Goal: Navigation & Orientation: Find specific page/section

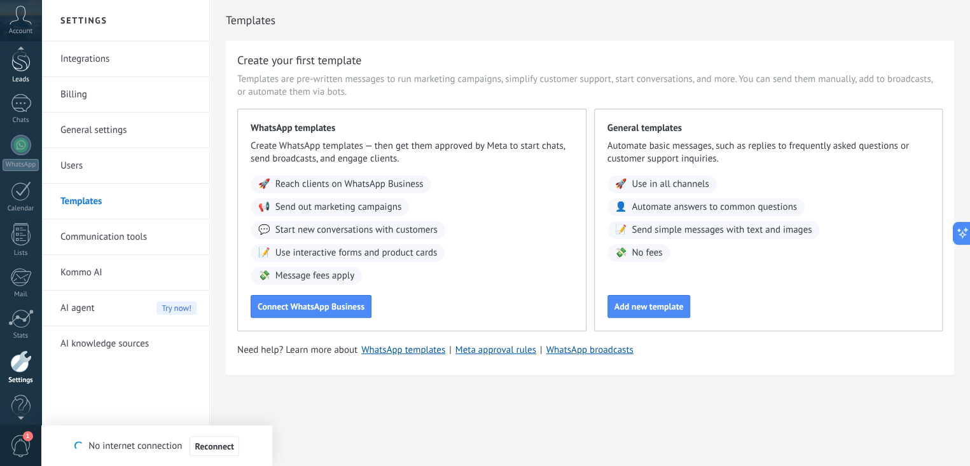
click at [24, 62] on div at bounding box center [20, 60] width 19 height 24
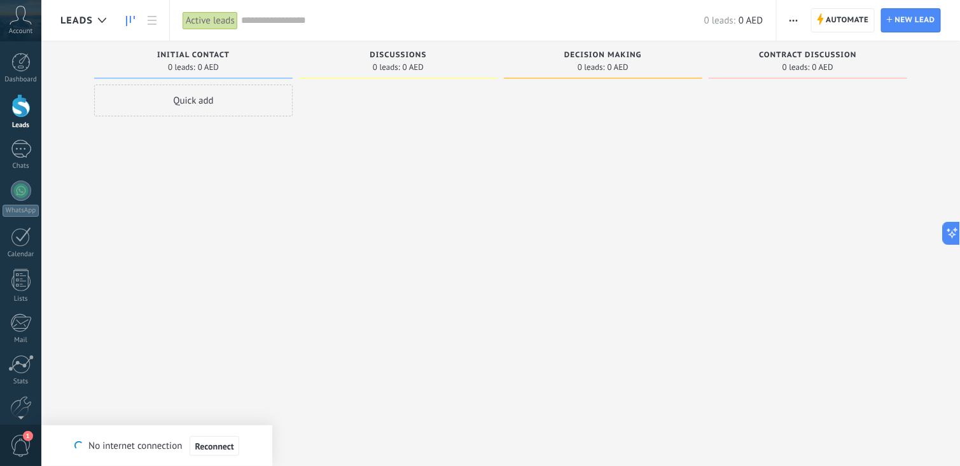
click at [32, 23] on div "Account" at bounding box center [20, 20] width 41 height 41
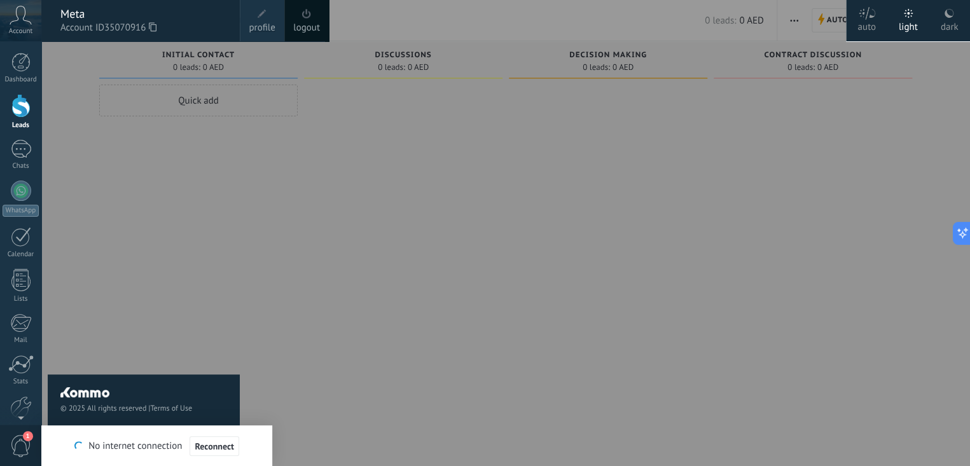
click at [374, 166] on div at bounding box center [526, 233] width 970 height 466
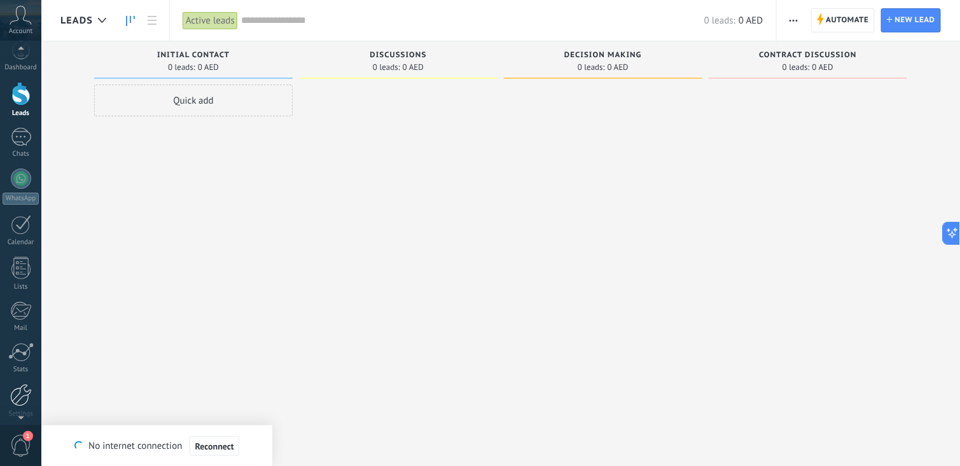
scroll to position [62, 0]
click at [24, 392] on div at bounding box center [20, 390] width 19 height 22
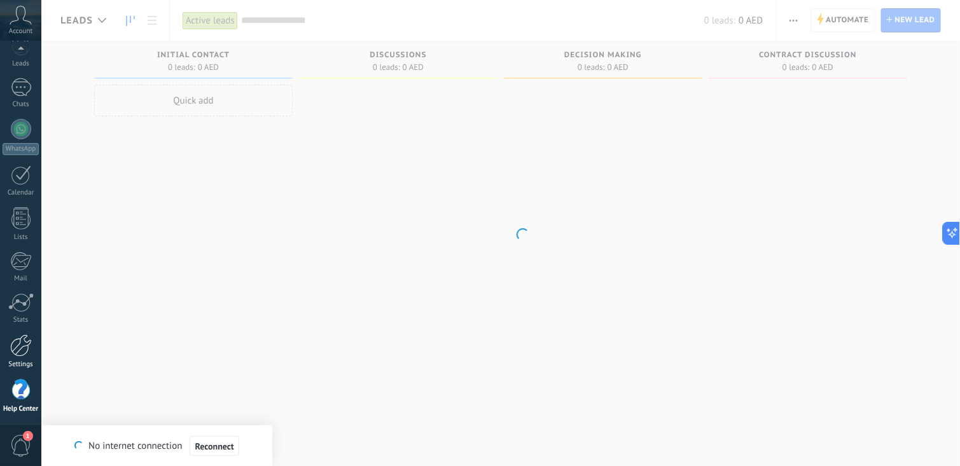
click at [34, 346] on link "Settings" at bounding box center [20, 352] width 41 height 34
click at [25, 297] on div at bounding box center [20, 302] width 25 height 19
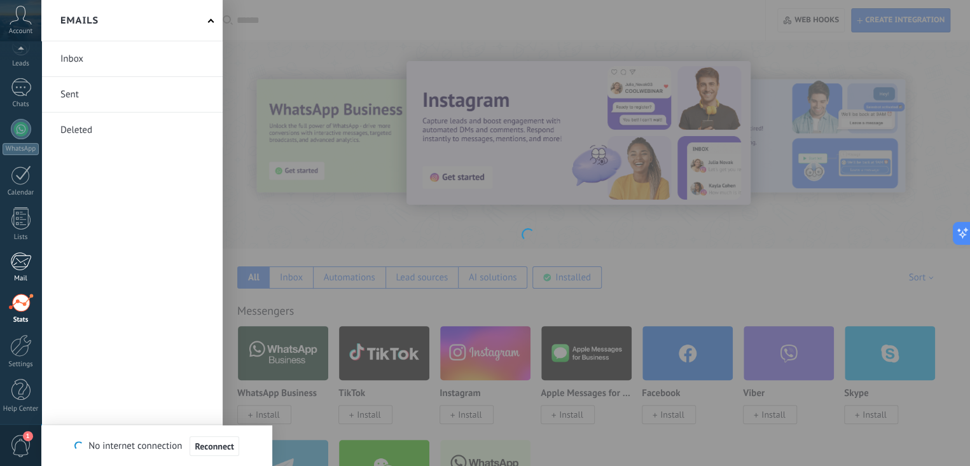
click at [29, 265] on div at bounding box center [20, 261] width 21 height 19
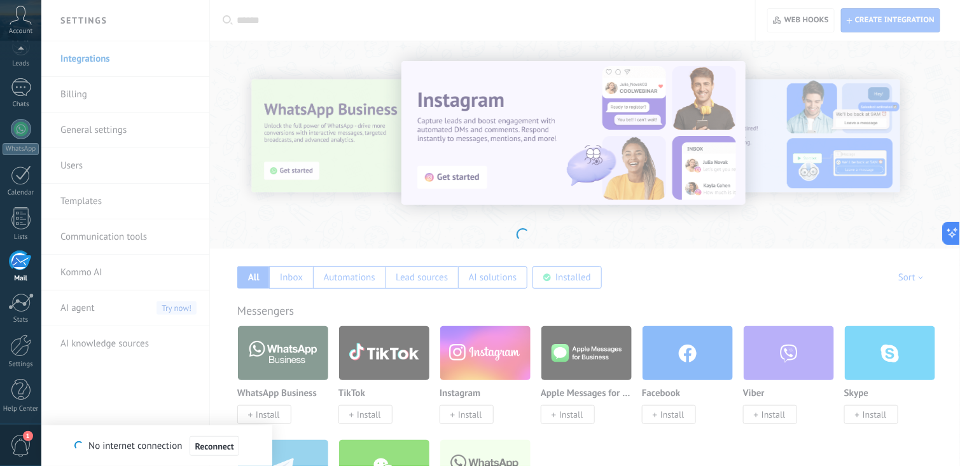
click at [459, 215] on body ".abccls-1,.abccls-2{fill-rule:evenodd}.abccls-2{fill:#fff} .abfcls-1{fill:none}…" at bounding box center [480, 233] width 960 height 466
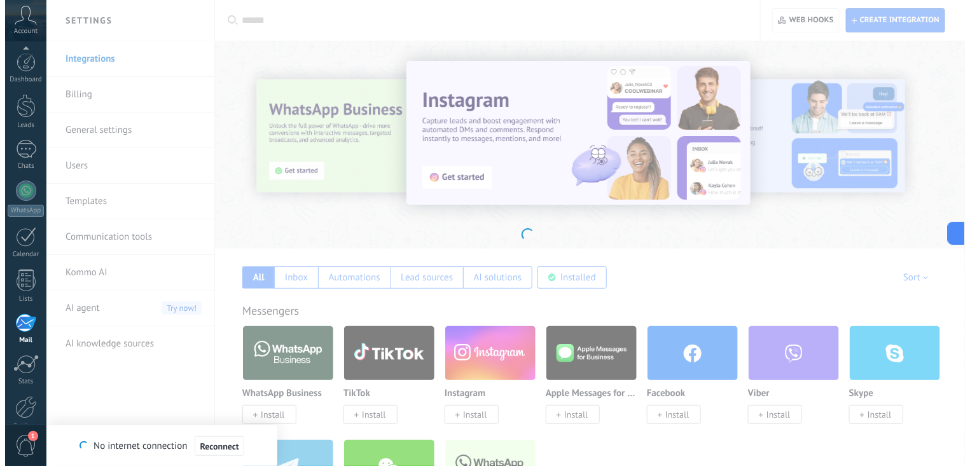
scroll to position [62, 0]
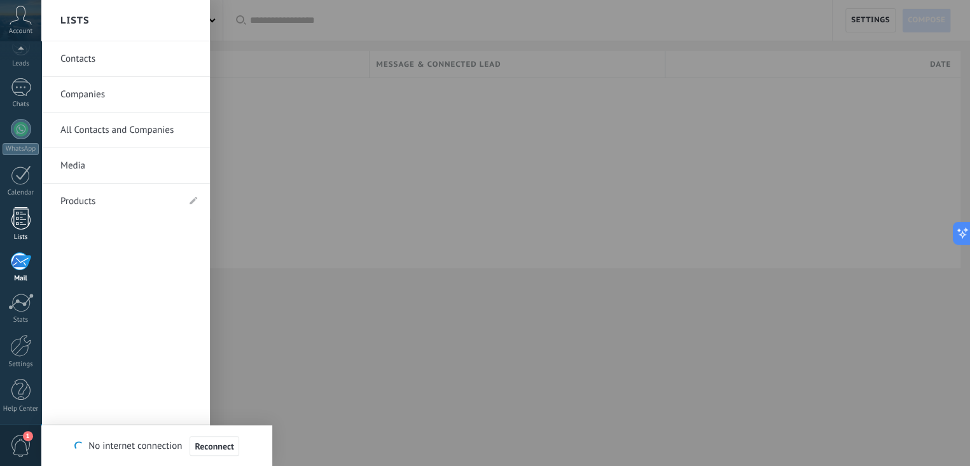
click at [25, 223] on div at bounding box center [20, 218] width 19 height 22
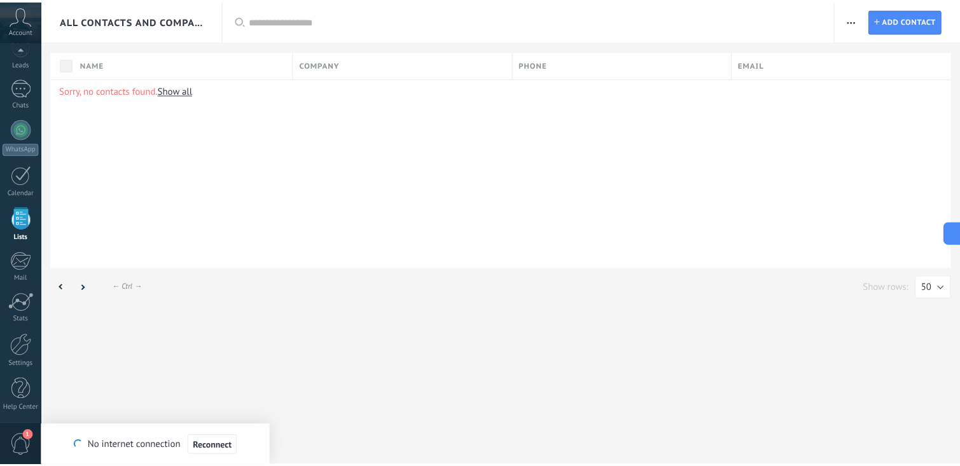
scroll to position [32, 0]
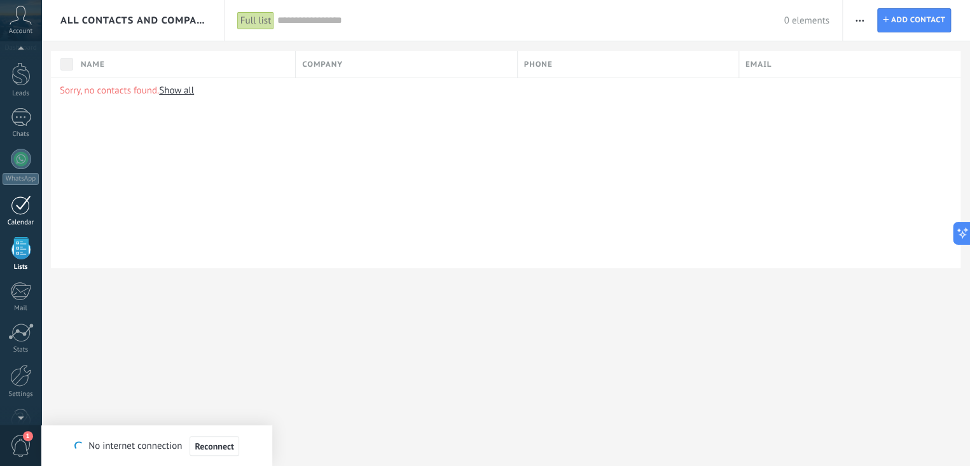
click at [8, 209] on link "Calendar" at bounding box center [20, 211] width 41 height 32
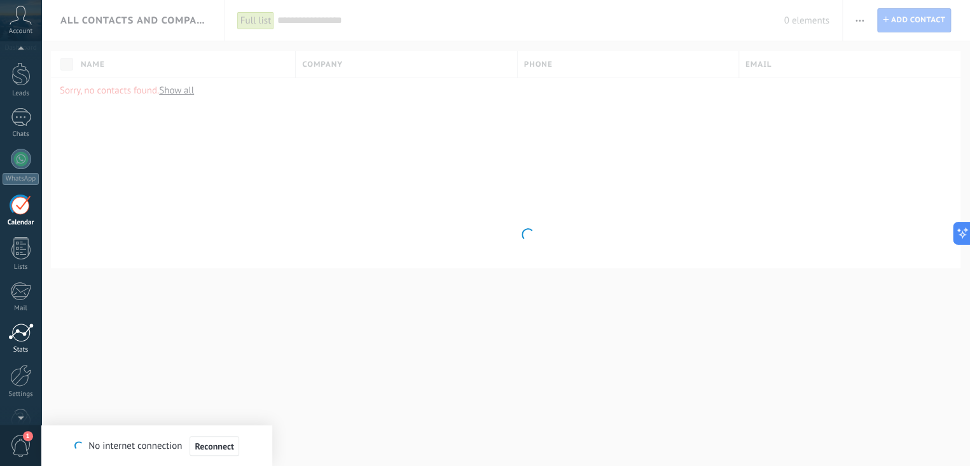
click at [19, 334] on div at bounding box center [20, 332] width 25 height 19
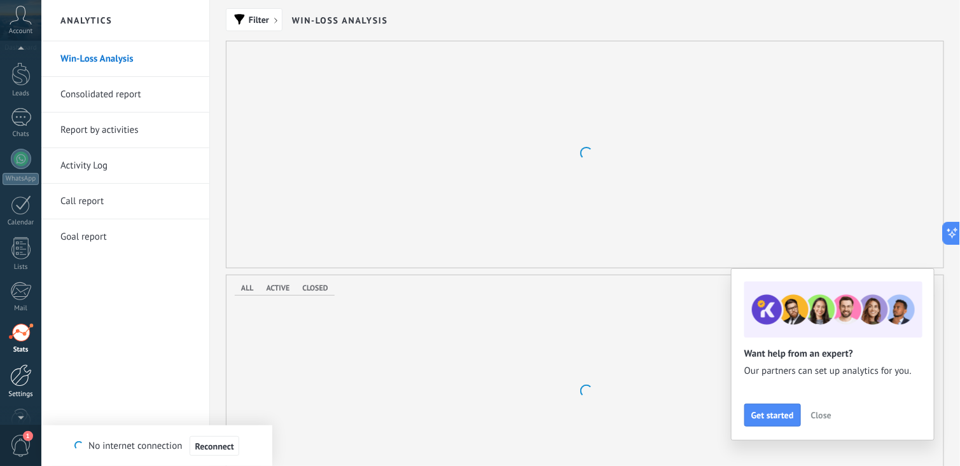
click at [22, 380] on div at bounding box center [21, 376] width 22 height 22
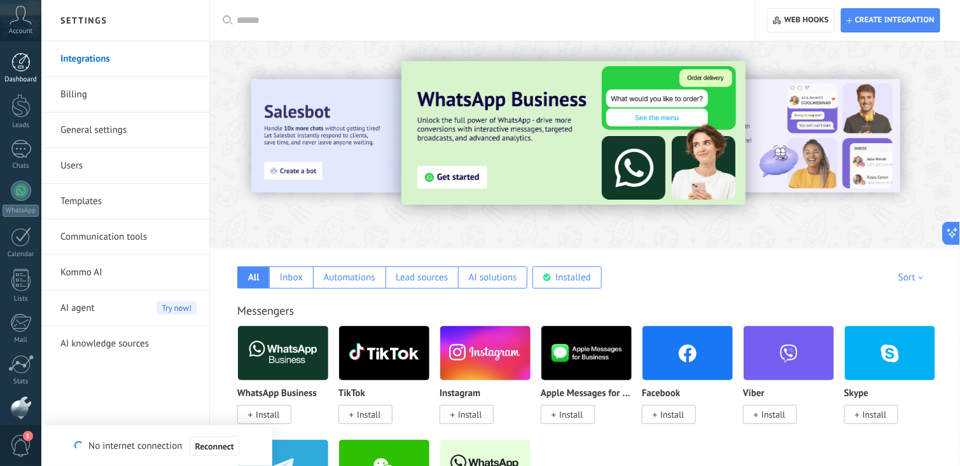
click at [27, 74] on link "Dashboard" at bounding box center [20, 68] width 41 height 31
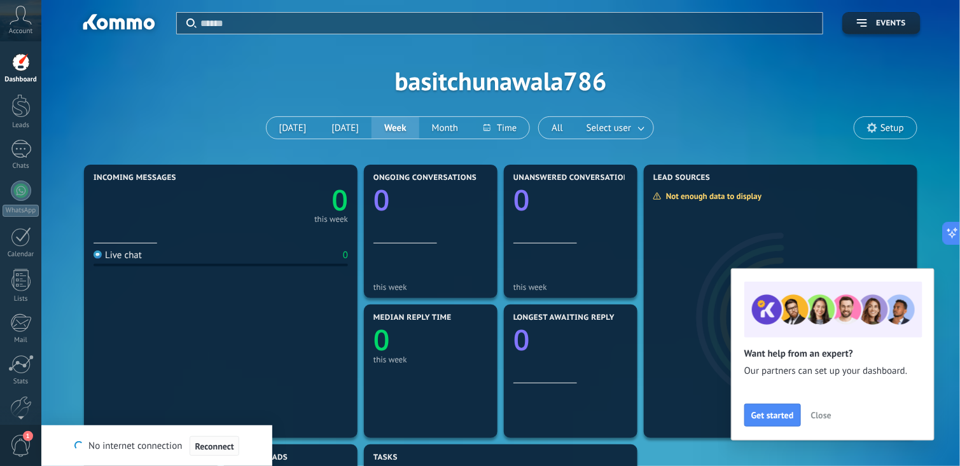
click at [209, 445] on span "Reconnect" at bounding box center [214, 446] width 39 height 9
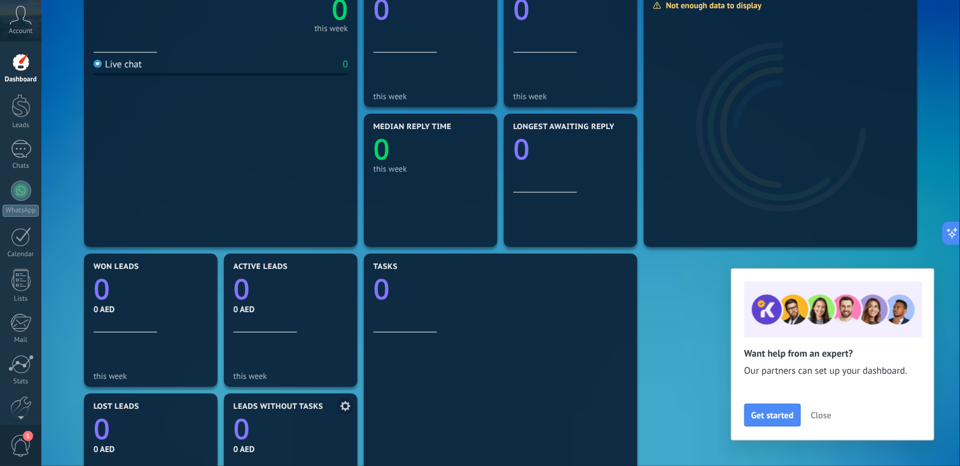
scroll to position [433, 0]
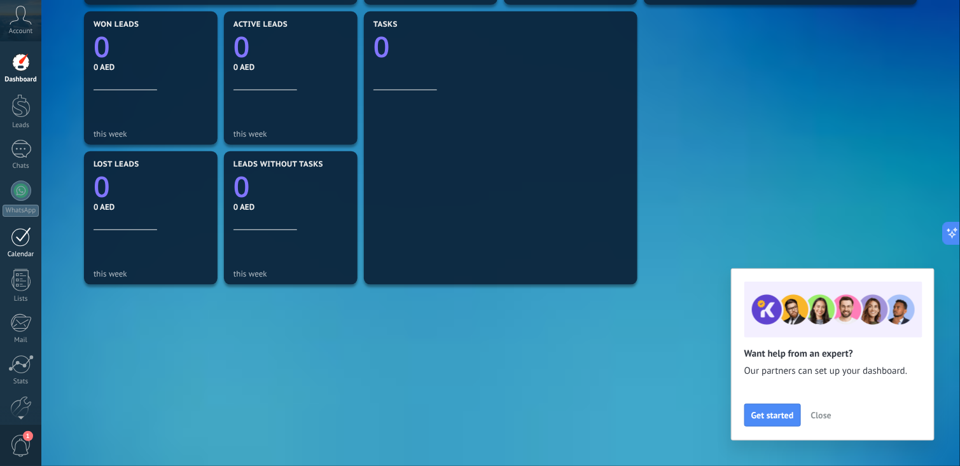
drag, startPoint x: 22, startPoint y: 238, endPoint x: 22, endPoint y: 230, distance: 7.7
click at [22, 238] on div at bounding box center [21, 237] width 20 height 20
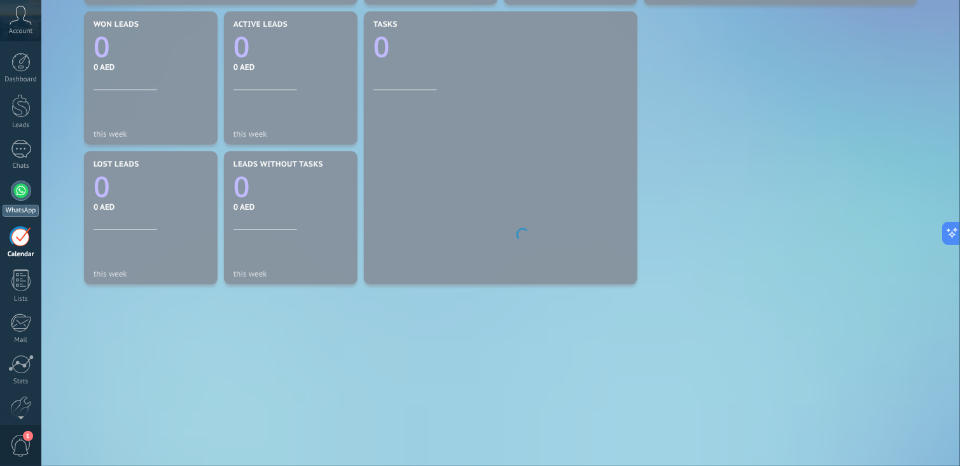
click at [28, 188] on div at bounding box center [21, 191] width 20 height 20
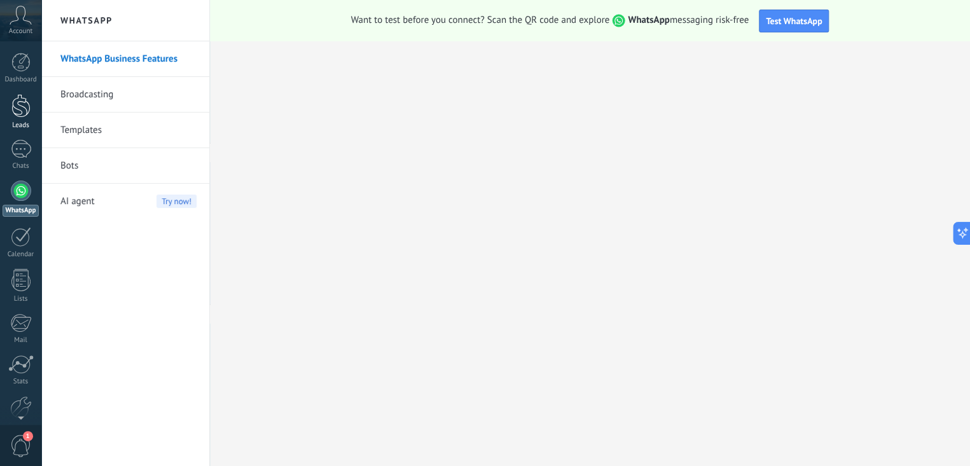
click at [14, 111] on div at bounding box center [20, 106] width 19 height 24
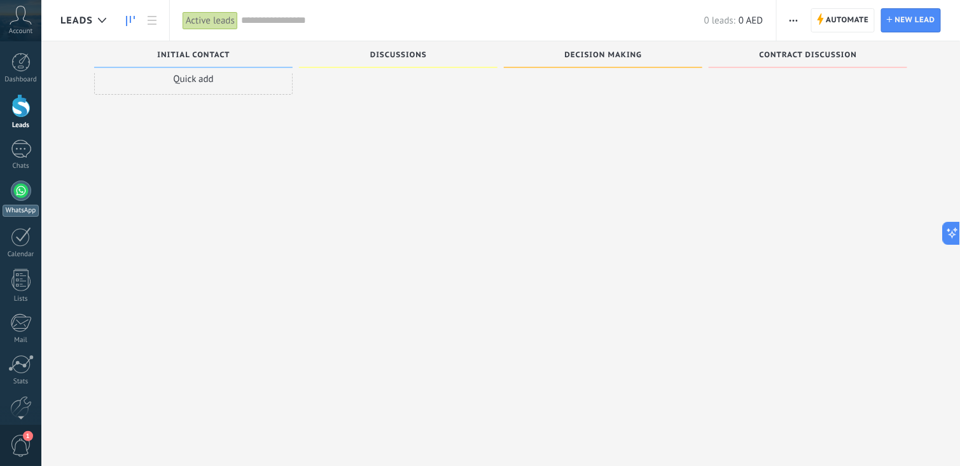
click at [8, 201] on link "WhatsApp" at bounding box center [20, 199] width 41 height 36
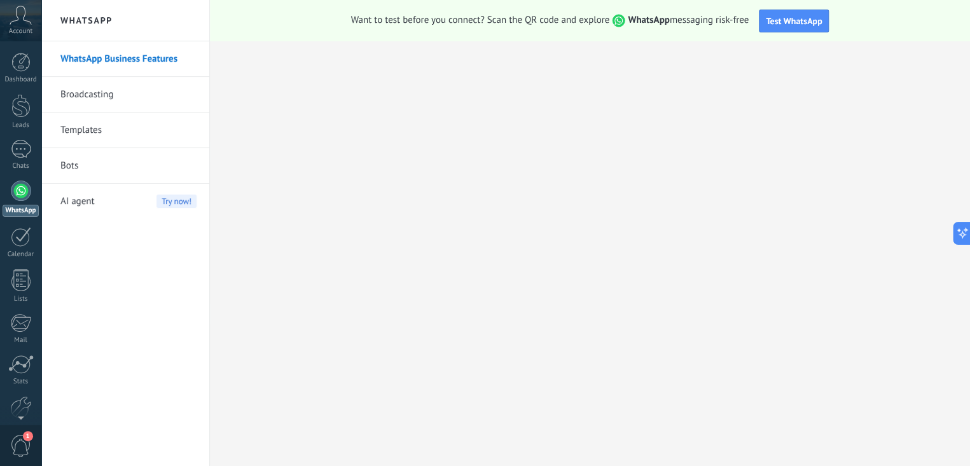
click at [102, 96] on link "Broadcasting" at bounding box center [128, 95] width 136 height 36
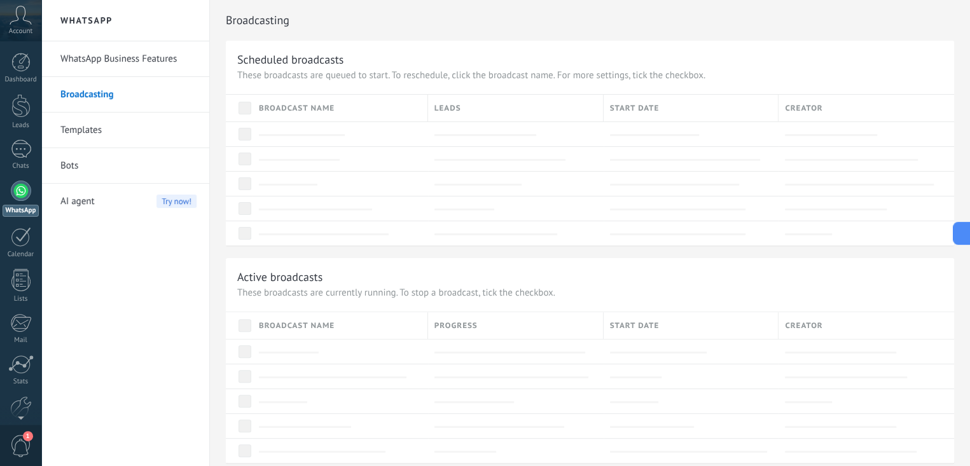
click at [94, 130] on link "Templates" at bounding box center [128, 131] width 136 height 36
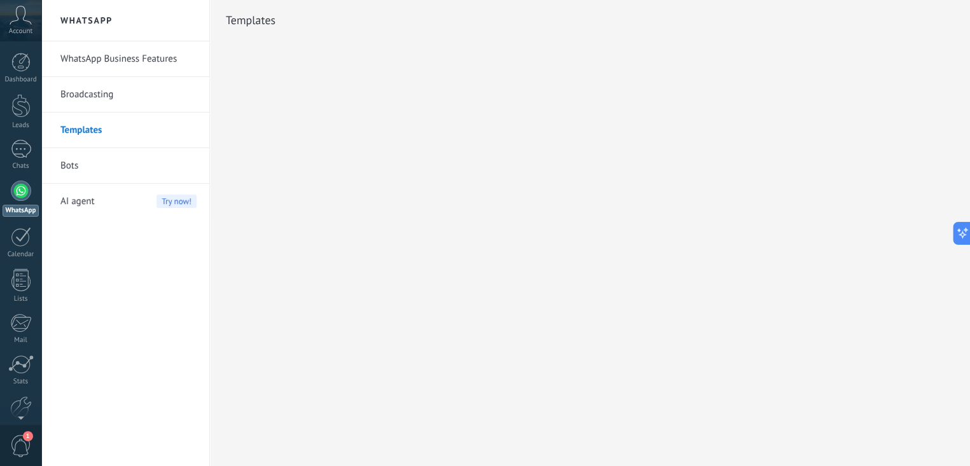
click at [113, 66] on link "WhatsApp Business Features" at bounding box center [128, 59] width 136 height 36
click at [21, 58] on div at bounding box center [20, 62] width 19 height 19
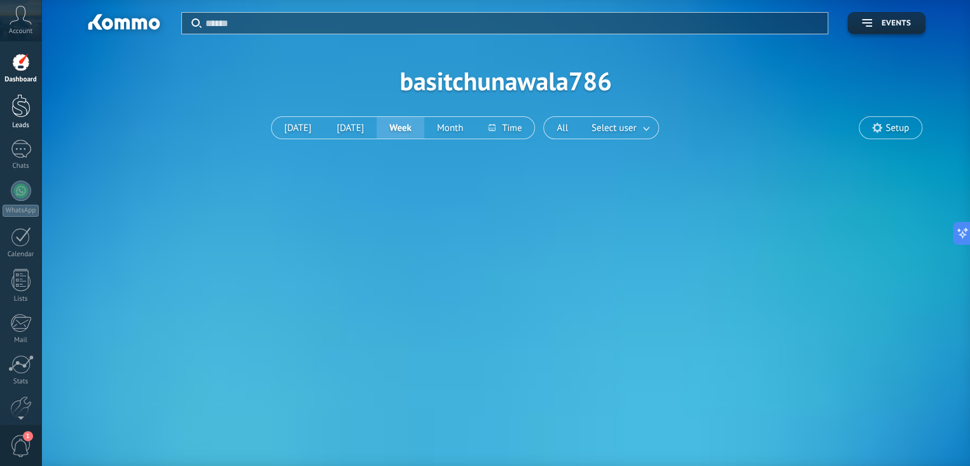
click at [23, 117] on div at bounding box center [20, 106] width 19 height 24
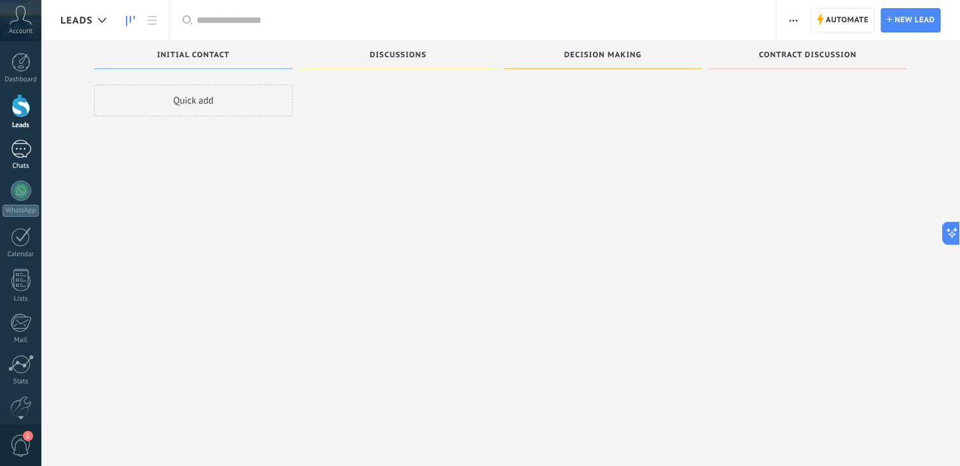
click at [18, 150] on div at bounding box center [21, 149] width 20 height 18
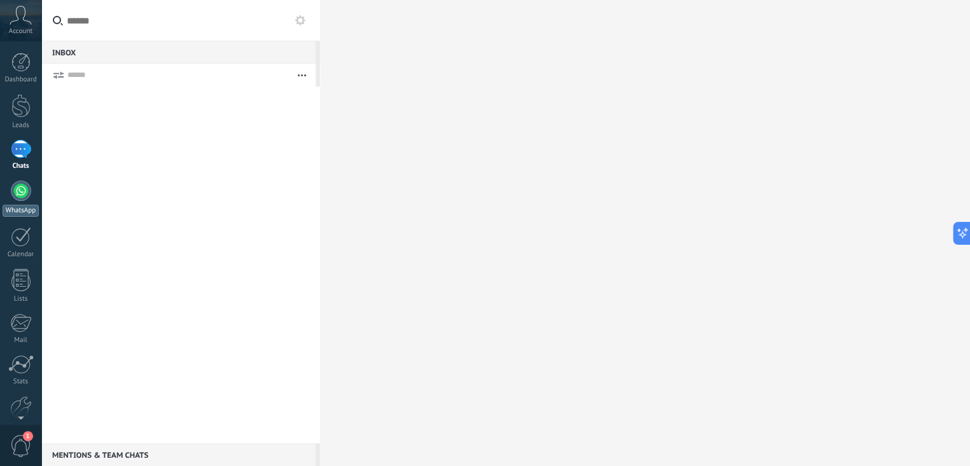
click at [15, 200] on link "WhatsApp" at bounding box center [20, 199] width 41 height 36
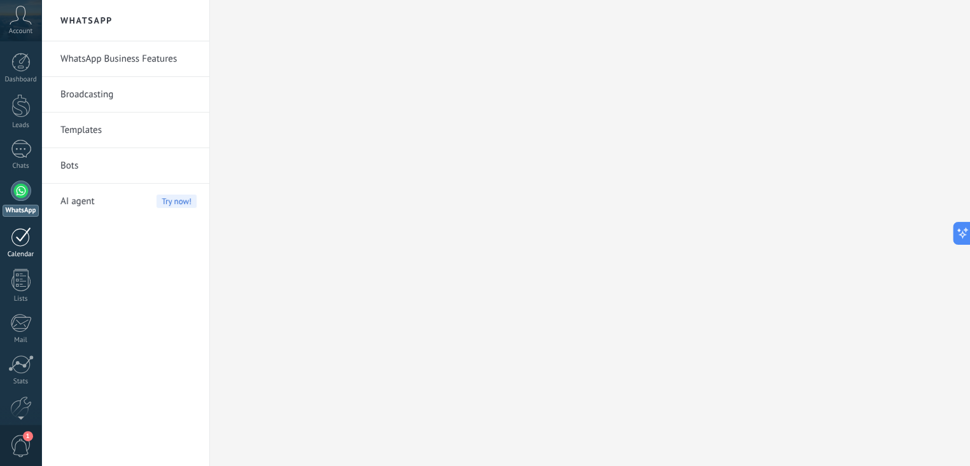
click at [15, 234] on div at bounding box center [21, 237] width 20 height 20
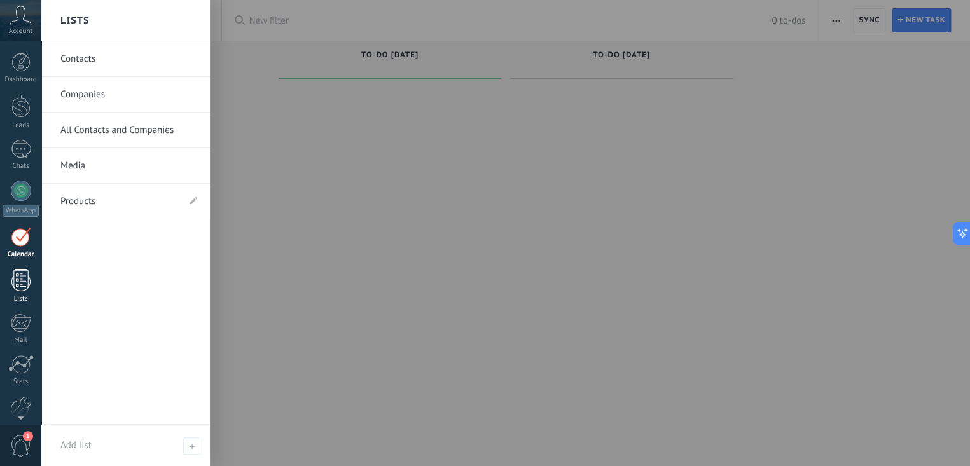
click at [22, 275] on div at bounding box center [20, 280] width 19 height 22
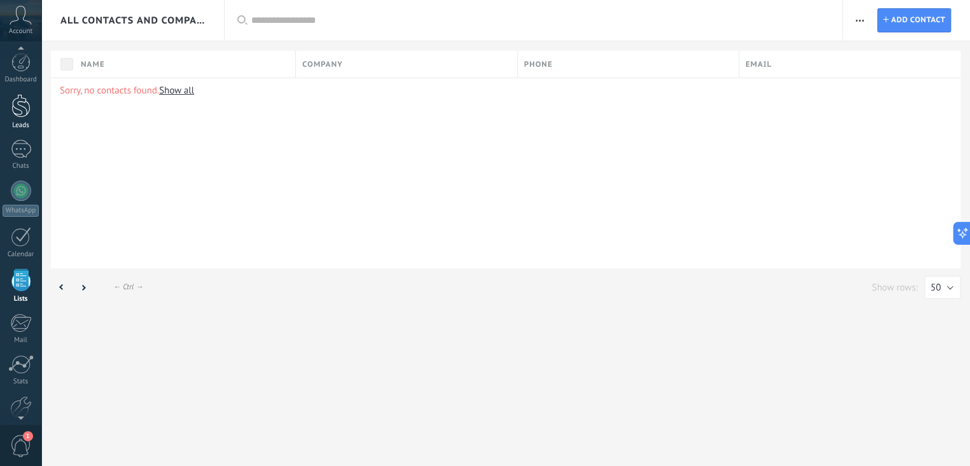
scroll to position [32, 0]
click at [17, 164] on div at bounding box center [21, 159] width 20 height 20
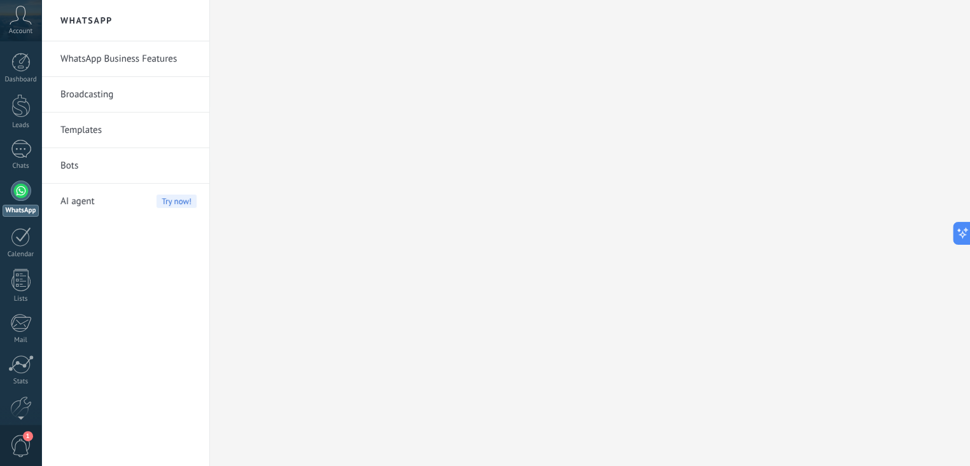
click at [62, 162] on link "Bots" at bounding box center [128, 166] width 136 height 36
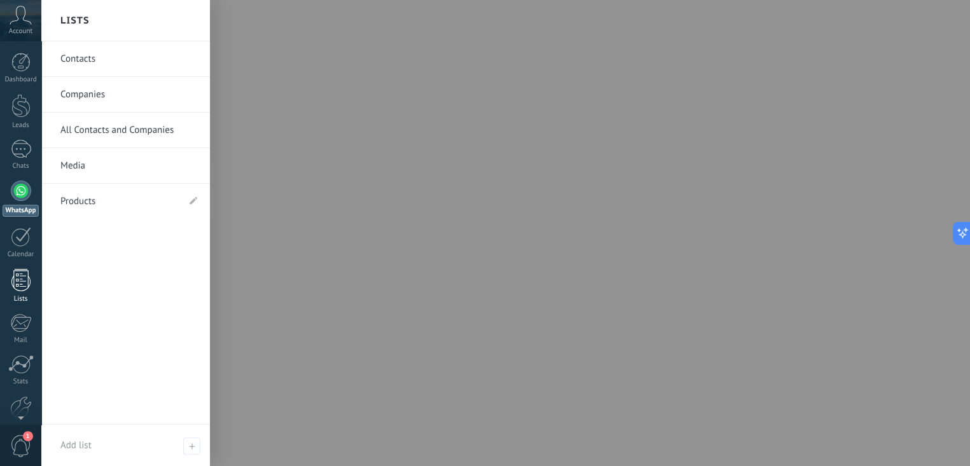
click at [32, 276] on link "Lists" at bounding box center [20, 286] width 41 height 34
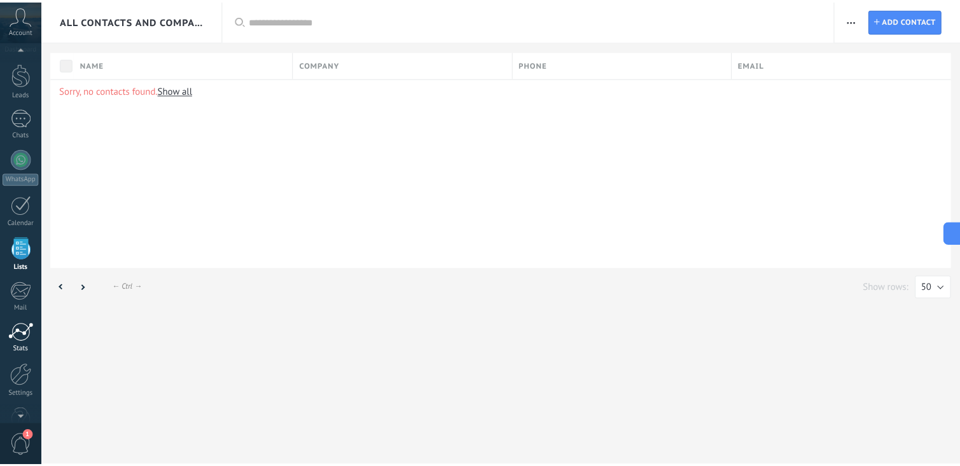
scroll to position [62, 0]
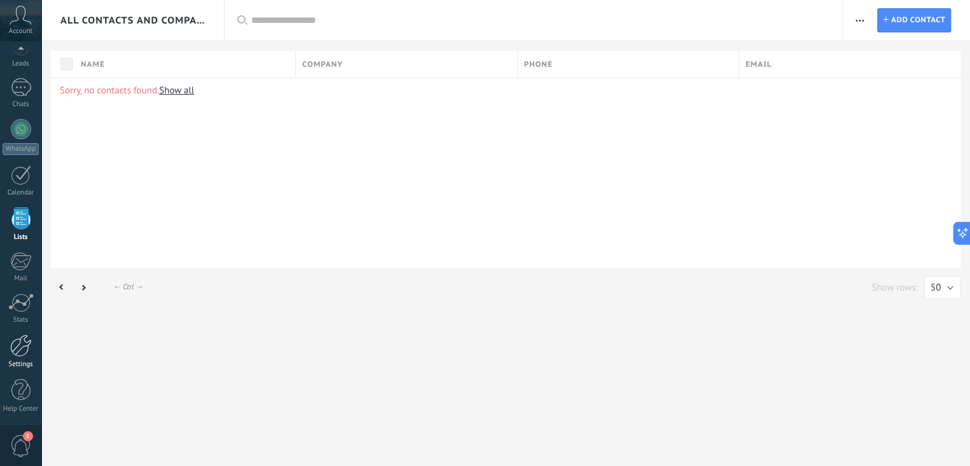
click at [10, 353] on div at bounding box center [21, 346] width 22 height 22
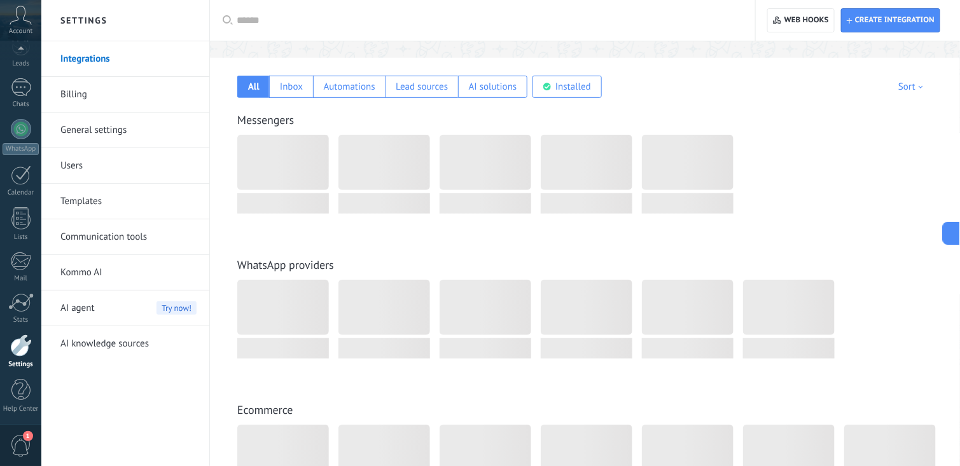
scroll to position [255, 0]
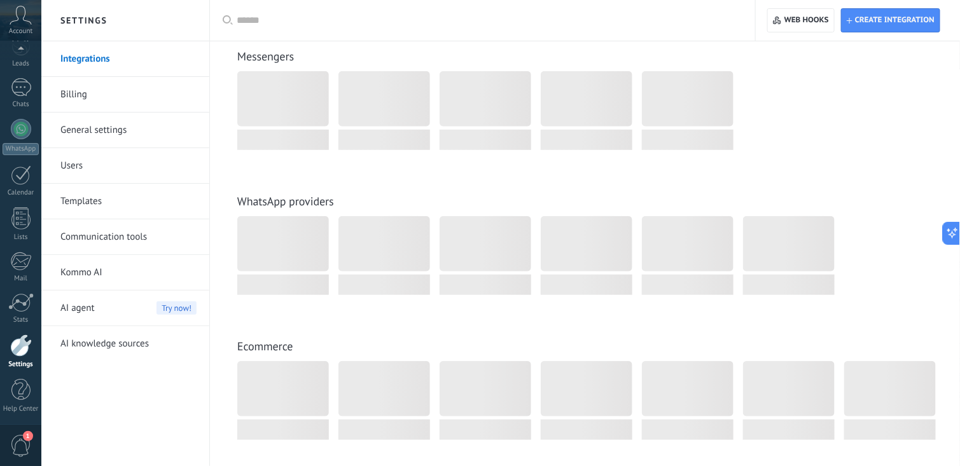
drag, startPoint x: 203, startPoint y: 348, endPoint x: 146, endPoint y: 377, distance: 63.8
click at [147, 377] on div "Integrations Billing General settings Users Templates Communication tools Kommo…" at bounding box center [125, 253] width 168 height 425
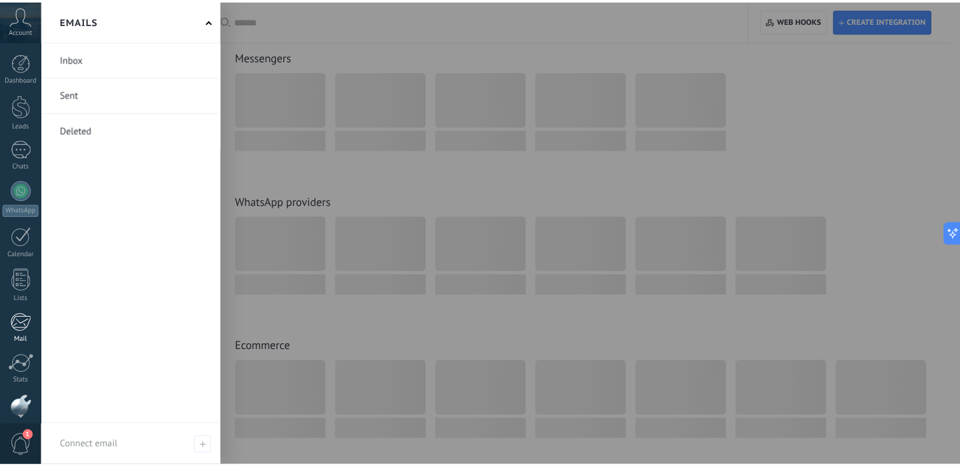
scroll to position [62, 0]
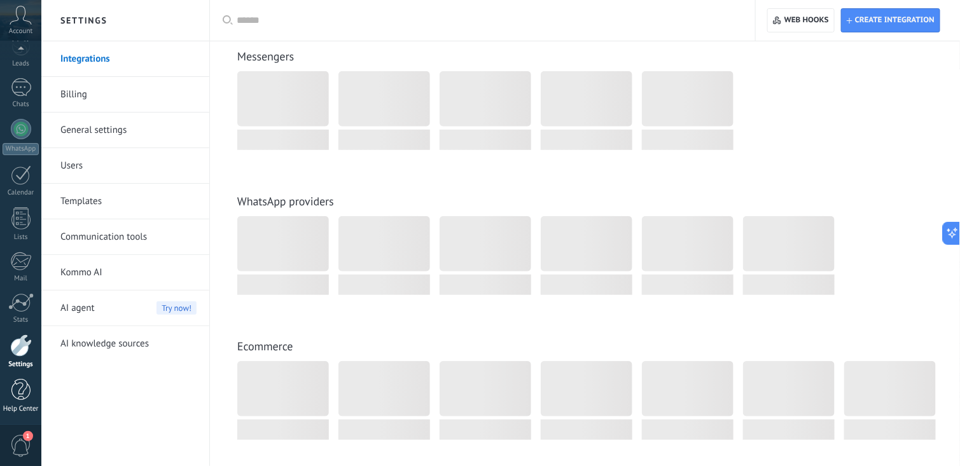
click at [8, 382] on link "Help Center" at bounding box center [20, 396] width 41 height 34
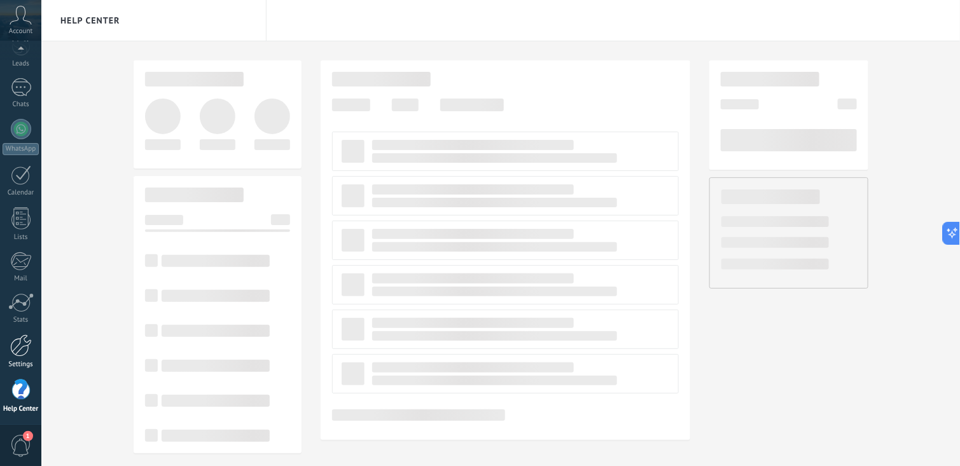
click at [11, 338] on div at bounding box center [21, 346] width 22 height 22
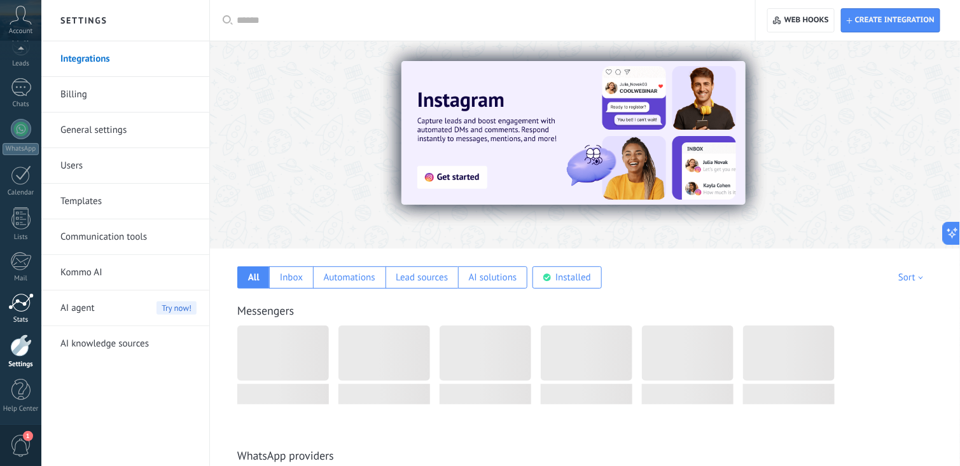
click at [21, 307] on div at bounding box center [20, 302] width 25 height 19
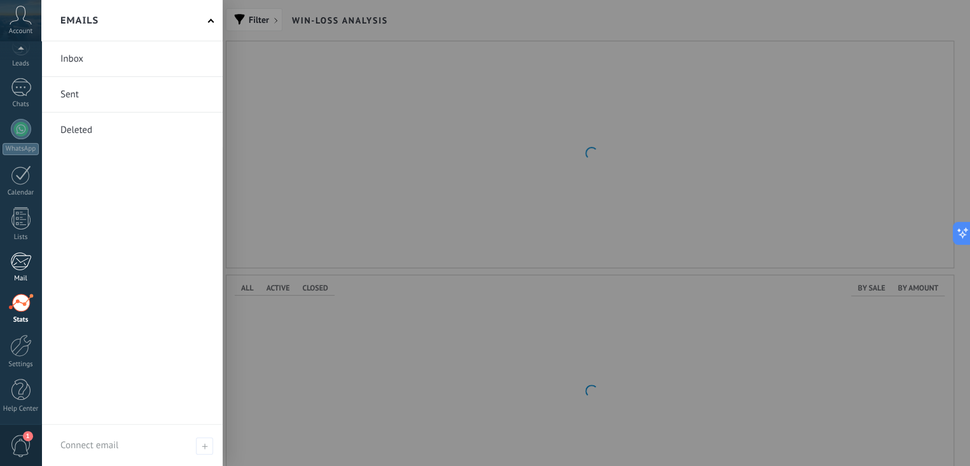
click at [13, 257] on div at bounding box center [20, 261] width 21 height 19
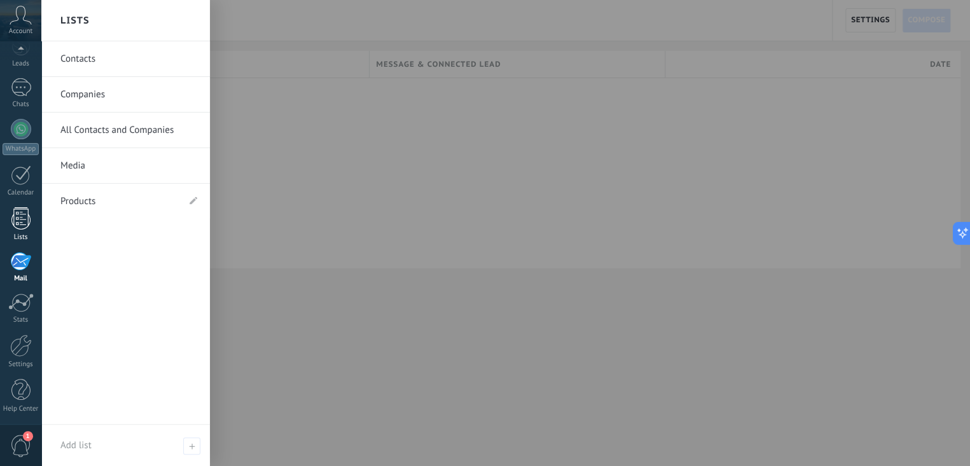
click at [15, 229] on link "Lists" at bounding box center [20, 224] width 41 height 34
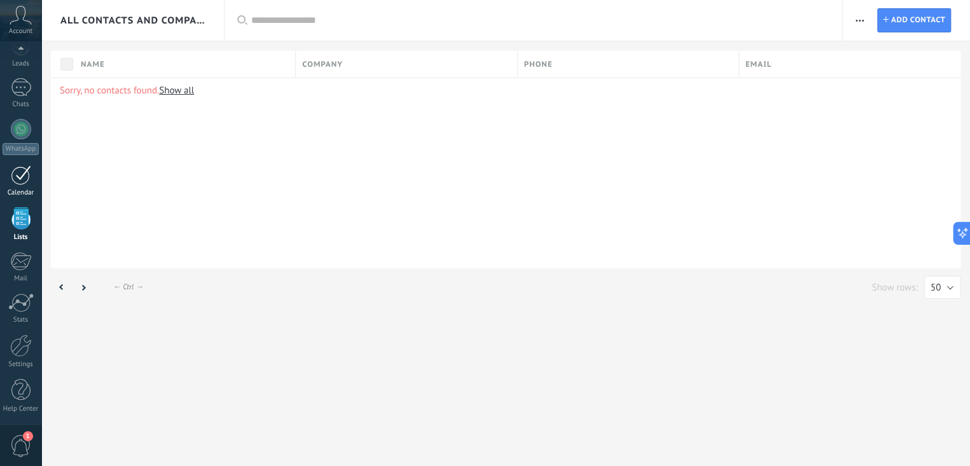
click at [24, 179] on div at bounding box center [21, 175] width 20 height 20
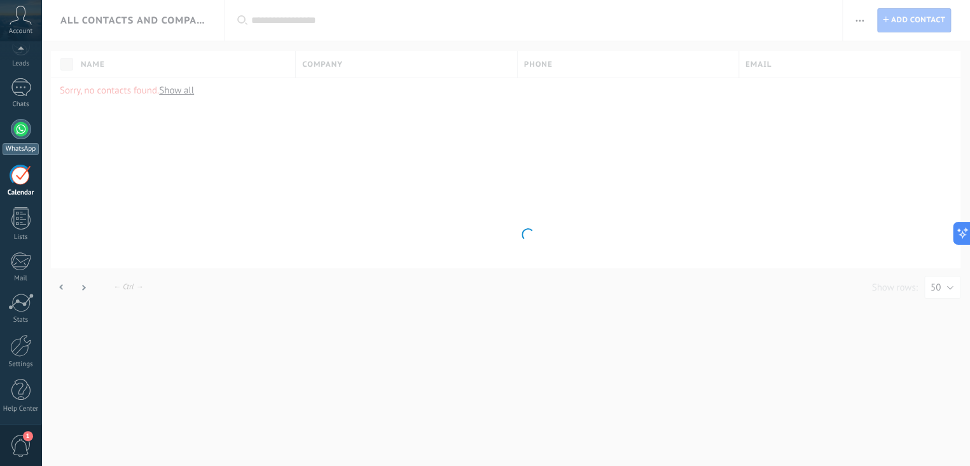
click at [38, 144] on div "WhatsApp" at bounding box center [21, 149] width 36 height 12
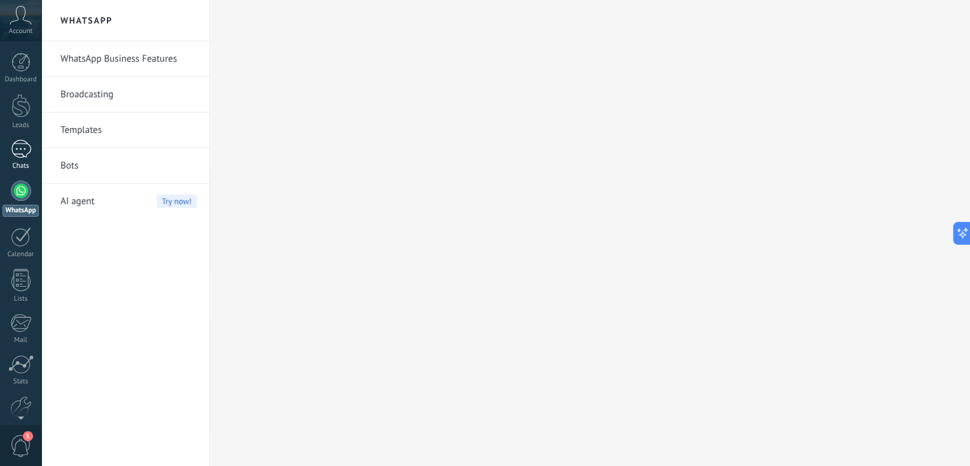
click at [29, 157] on div at bounding box center [21, 149] width 20 height 18
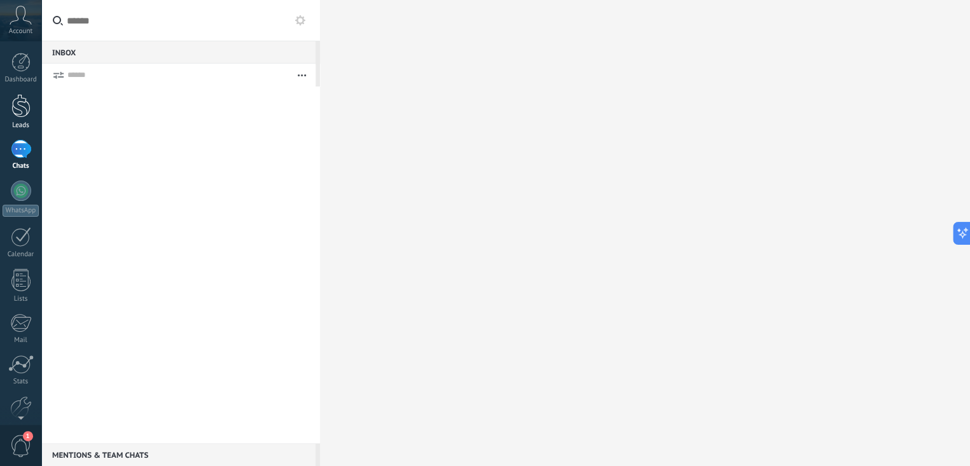
click at [22, 118] on link "Leads" at bounding box center [20, 112] width 41 height 36
click at [19, 71] on div at bounding box center [20, 62] width 19 height 19
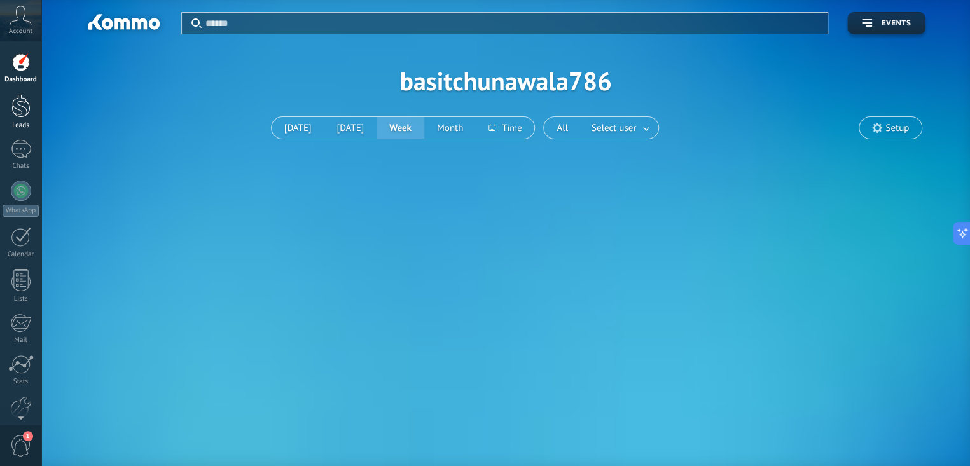
click at [19, 118] on link "Leads" at bounding box center [20, 112] width 41 height 36
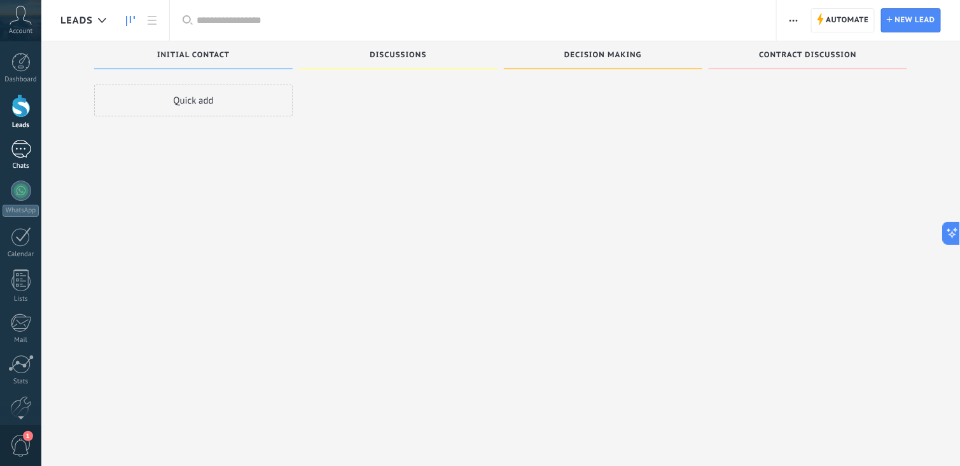
click at [19, 157] on div at bounding box center [21, 149] width 20 height 18
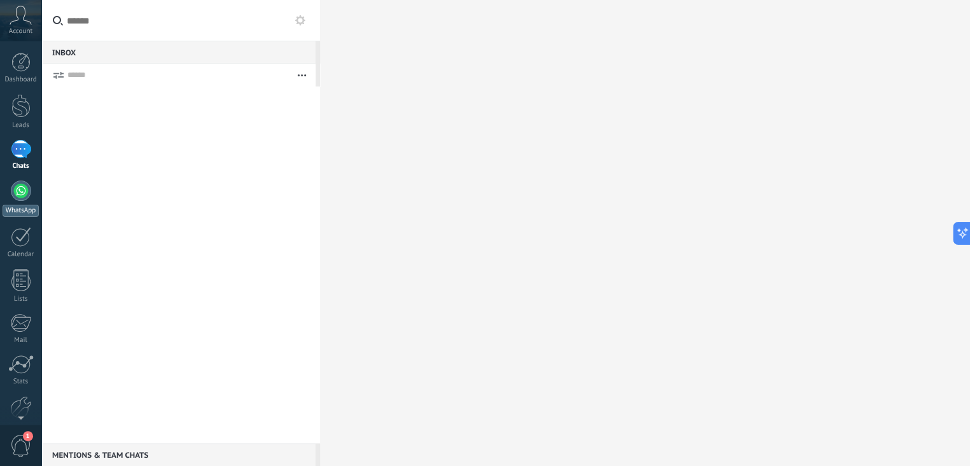
click at [16, 186] on div at bounding box center [21, 191] width 20 height 20
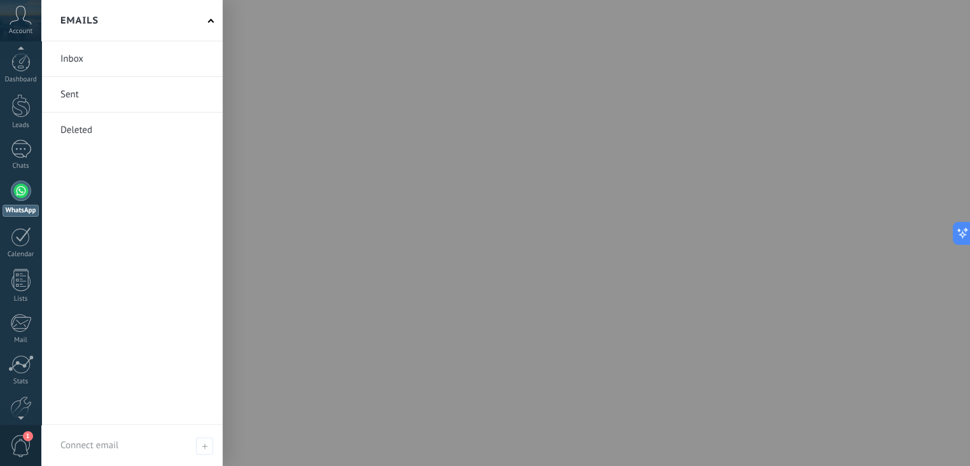
scroll to position [62, 0]
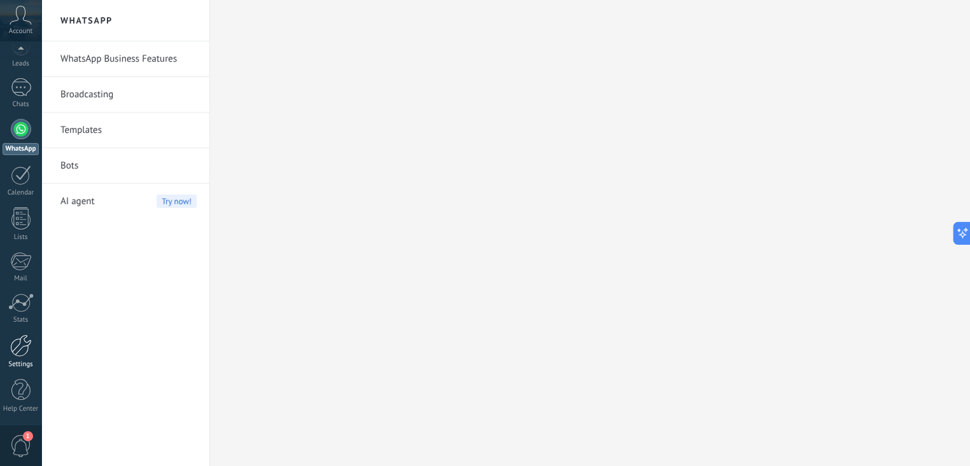
click at [10, 335] on div at bounding box center [21, 346] width 22 height 22
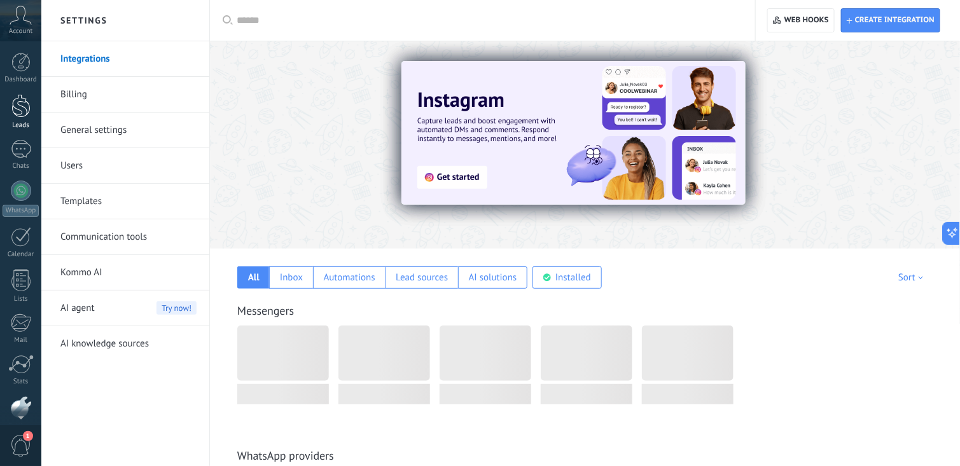
click at [14, 102] on div at bounding box center [20, 106] width 19 height 24
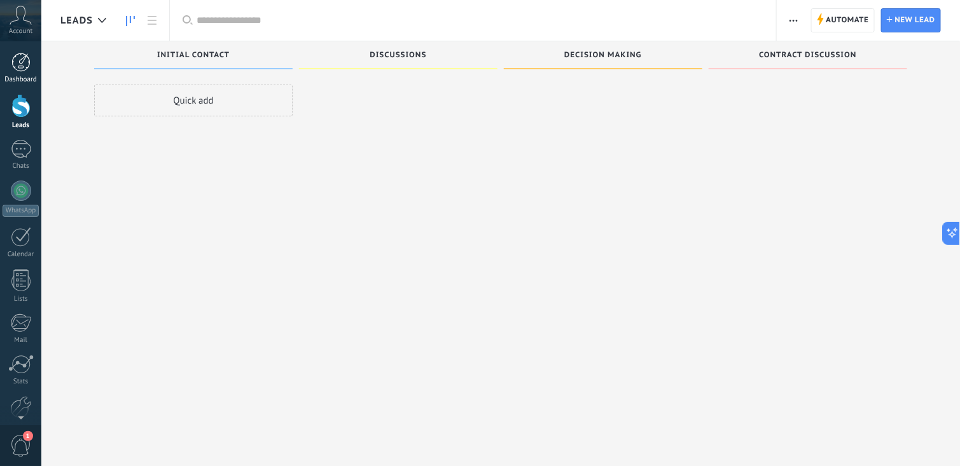
click at [27, 69] on div at bounding box center [20, 62] width 19 height 19
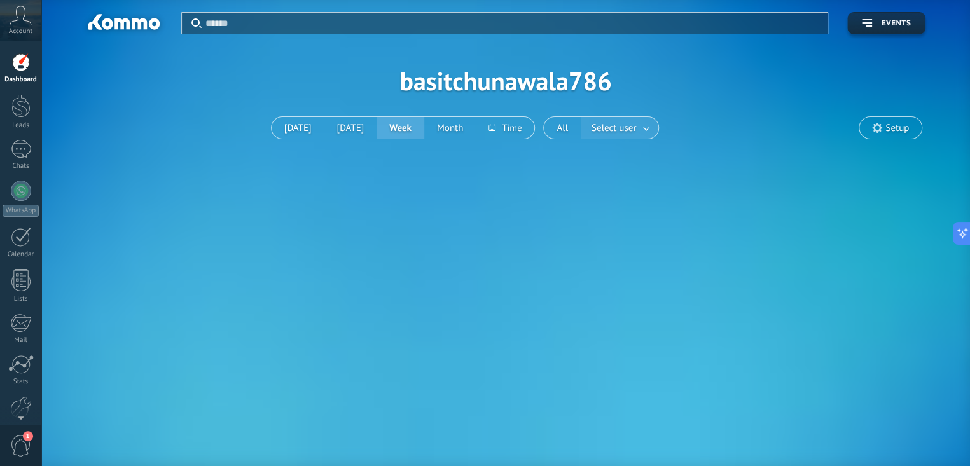
click at [636, 123] on span "Select user" at bounding box center [614, 128] width 50 height 17
click at [649, 134] on link at bounding box center [647, 128] width 23 height 21
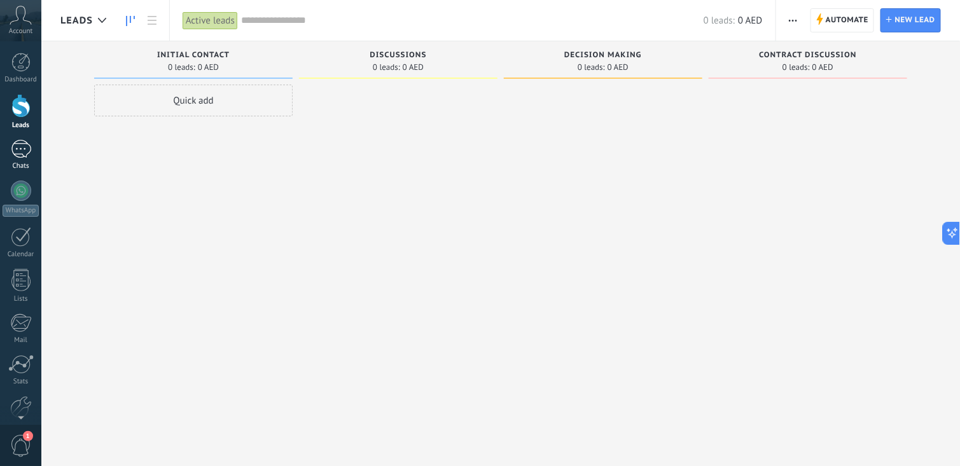
click at [25, 157] on div at bounding box center [21, 149] width 20 height 18
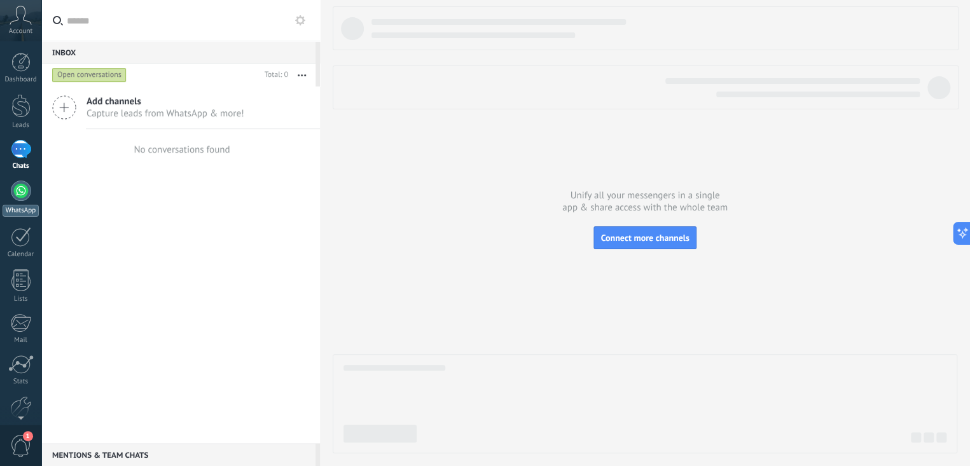
click at [30, 196] on link "WhatsApp" at bounding box center [20, 199] width 41 height 36
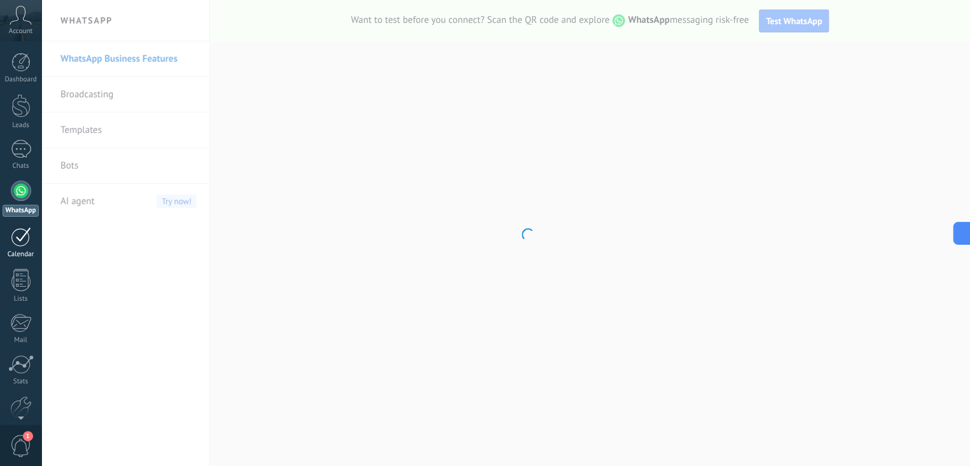
click at [29, 235] on div at bounding box center [21, 237] width 20 height 20
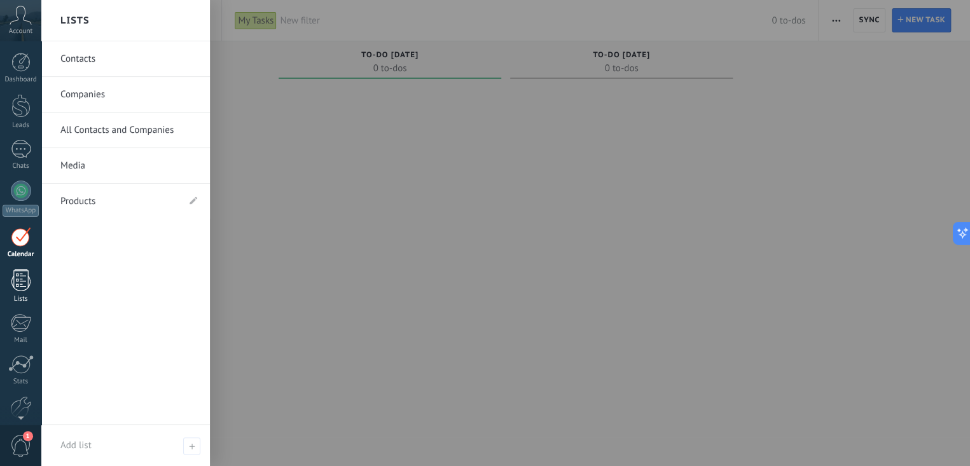
click at [11, 291] on link "Lists" at bounding box center [20, 286] width 41 height 34
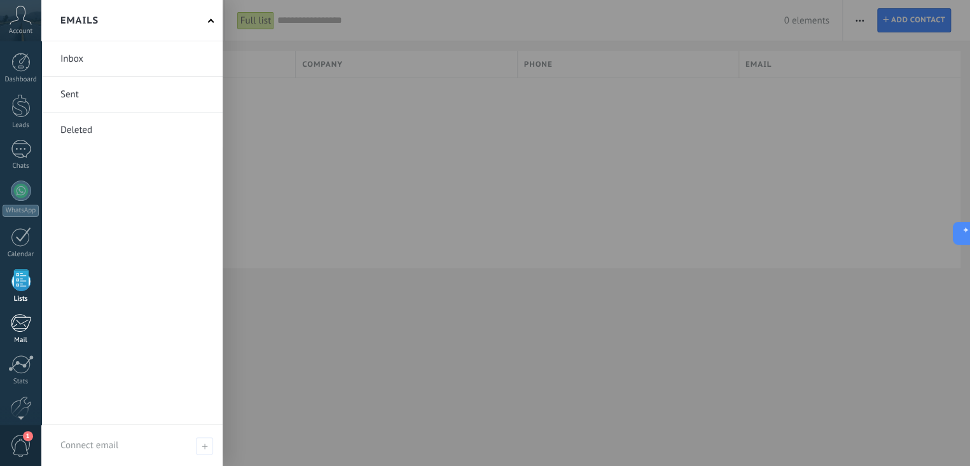
click at [17, 319] on div at bounding box center [20, 323] width 21 height 19
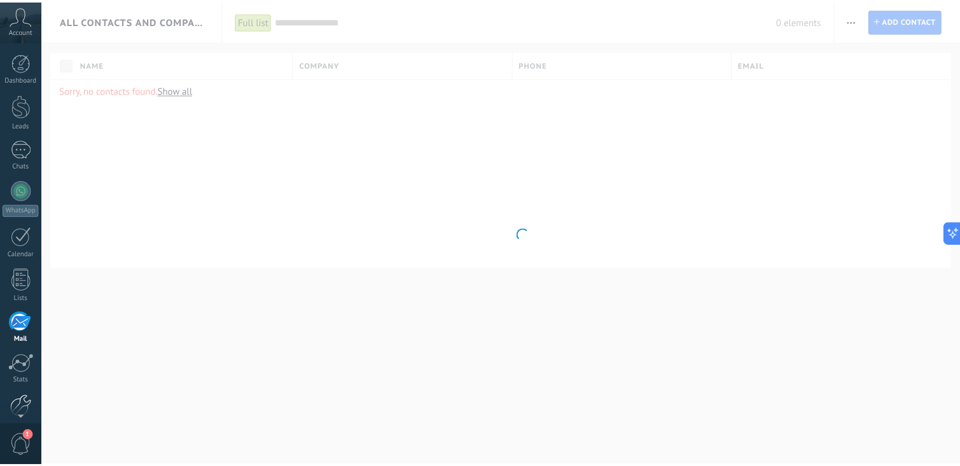
scroll to position [62, 0]
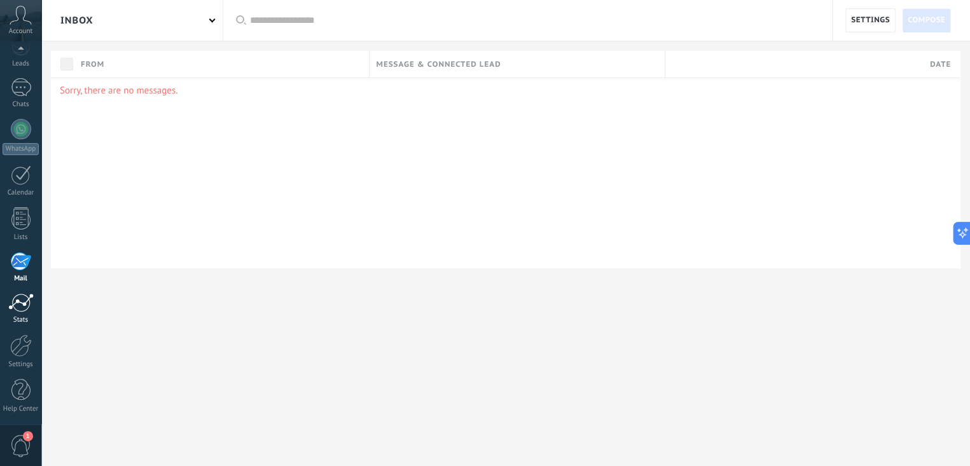
click at [22, 305] on div at bounding box center [20, 302] width 25 height 19
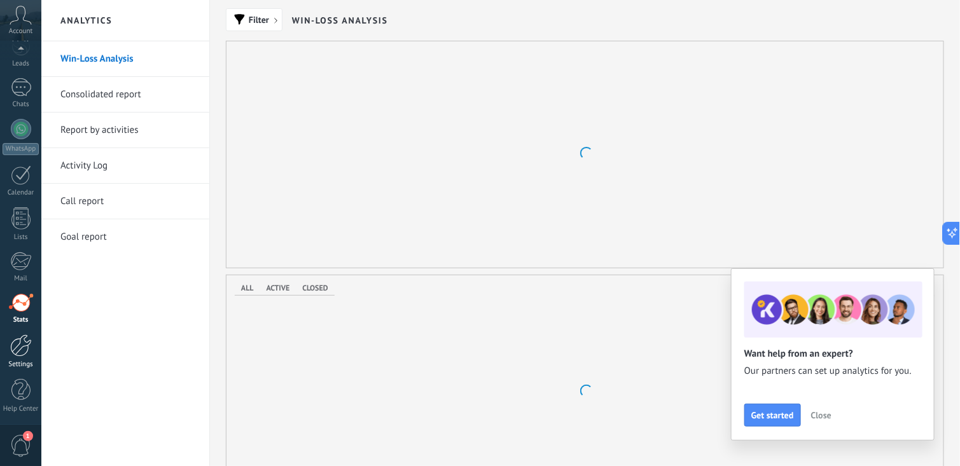
click at [18, 342] on div at bounding box center [21, 346] width 22 height 22
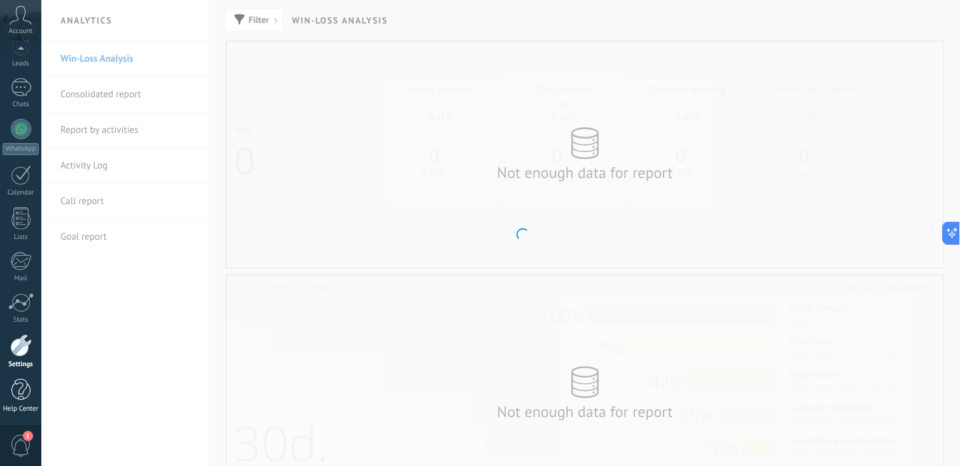
click at [15, 388] on div at bounding box center [20, 390] width 19 height 22
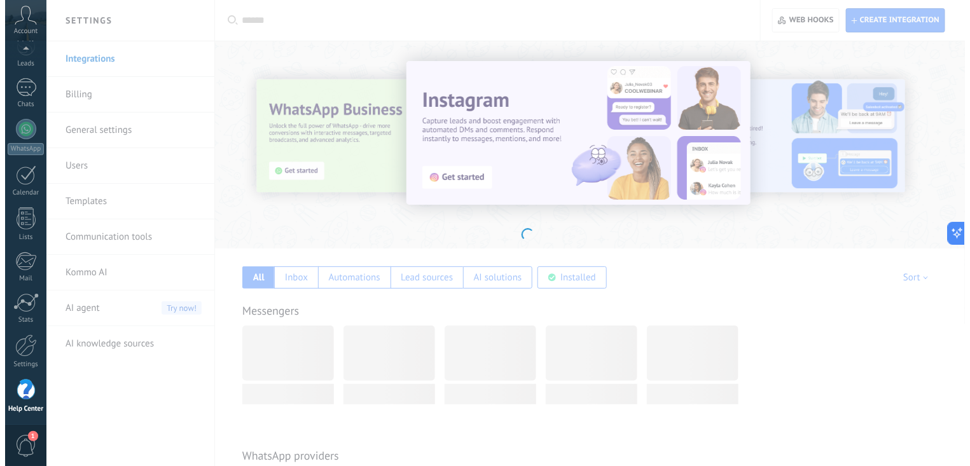
scroll to position [191, 0]
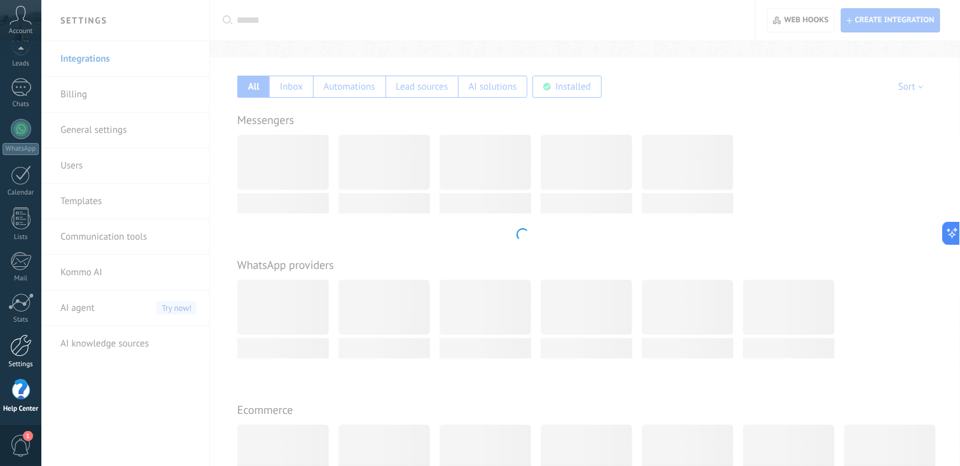
click at [20, 361] on div "Settings" at bounding box center [21, 365] width 37 height 8
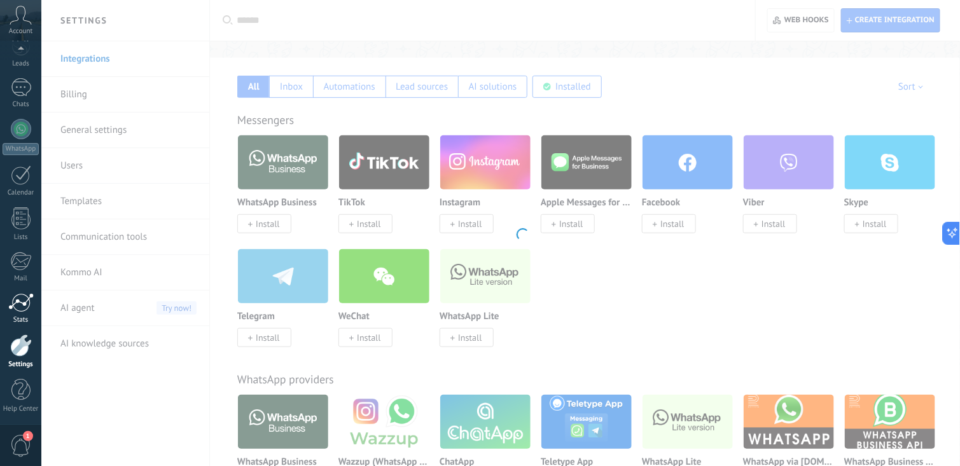
click at [19, 295] on div at bounding box center [20, 302] width 25 height 19
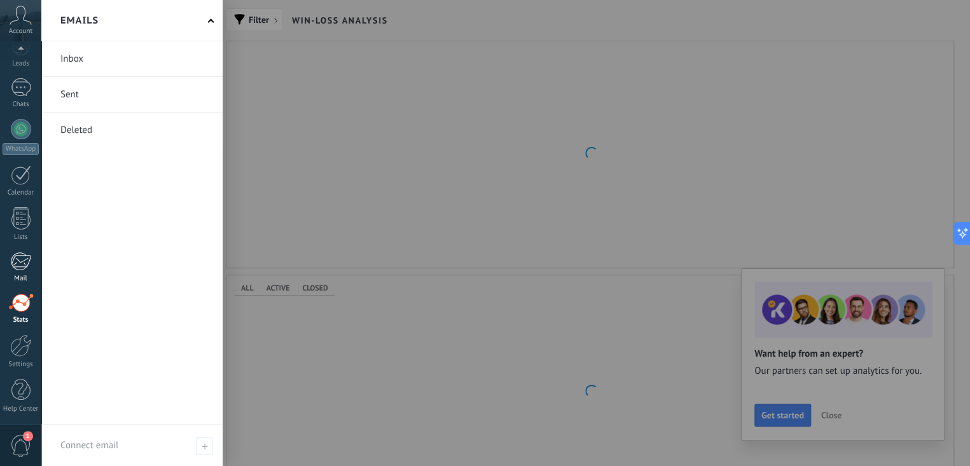
click at [17, 263] on div at bounding box center [20, 261] width 21 height 19
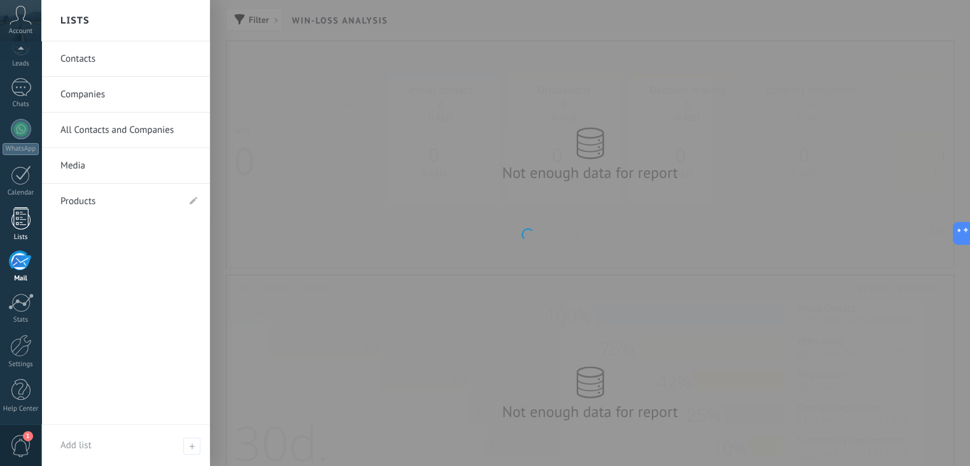
click at [19, 220] on div at bounding box center [20, 218] width 19 height 22
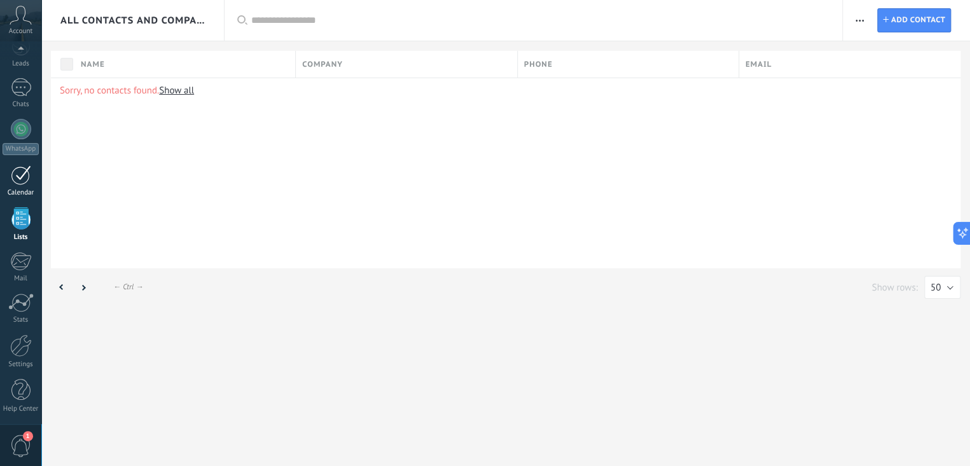
click at [17, 178] on div at bounding box center [21, 175] width 20 height 20
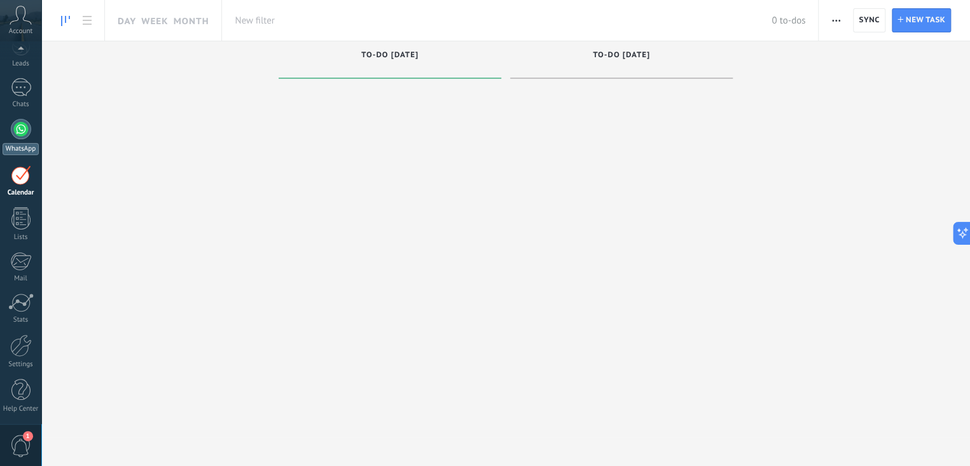
click at [22, 130] on div at bounding box center [21, 129] width 20 height 20
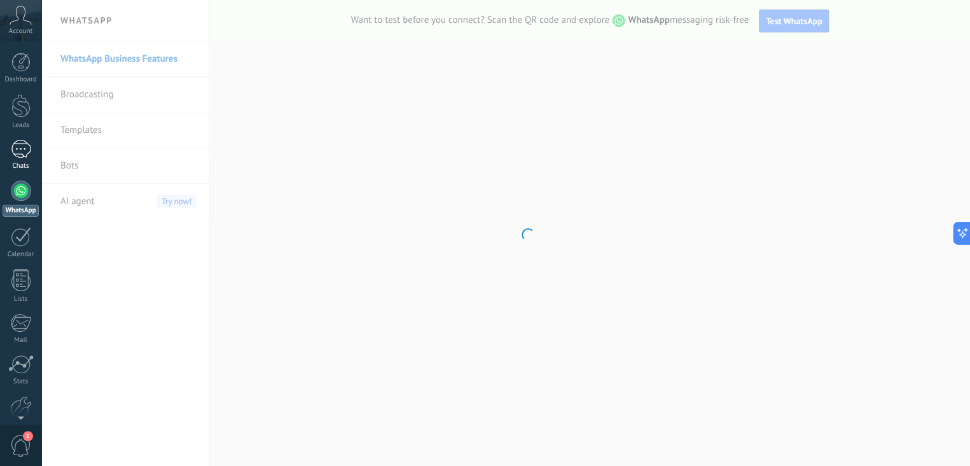
click at [28, 148] on div at bounding box center [21, 149] width 20 height 18
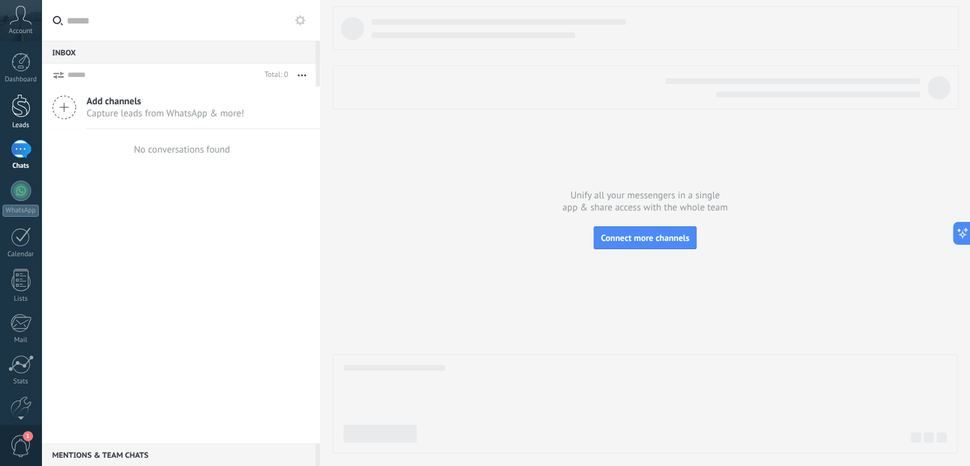
click at [17, 120] on link "Leads" at bounding box center [20, 112] width 41 height 36
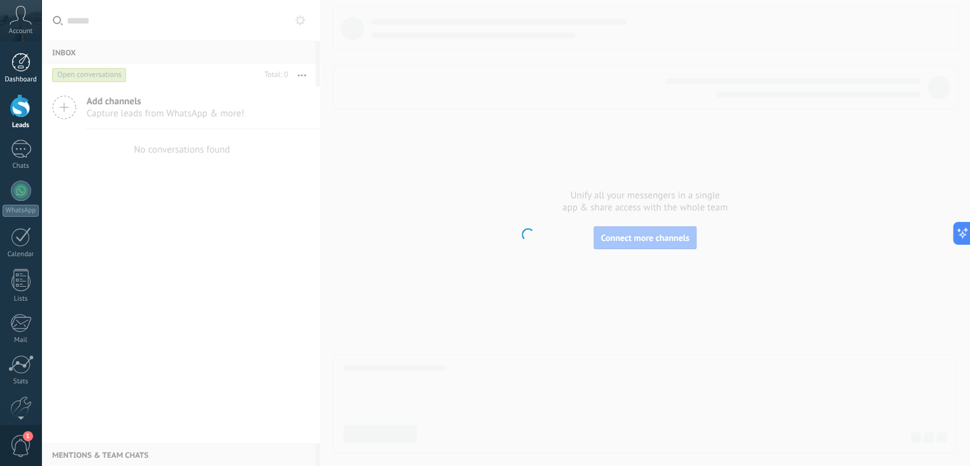
click at [18, 67] on div at bounding box center [20, 62] width 19 height 19
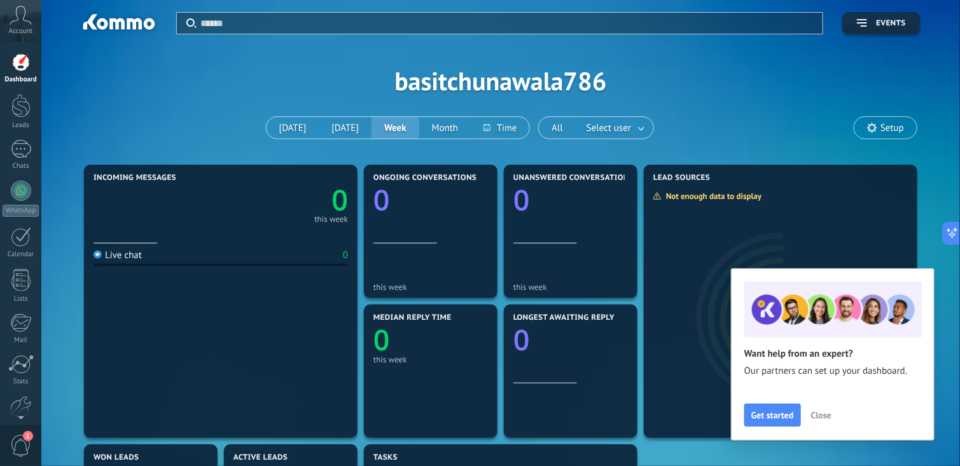
click at [821, 414] on span "Close" at bounding box center [821, 415] width 20 height 9
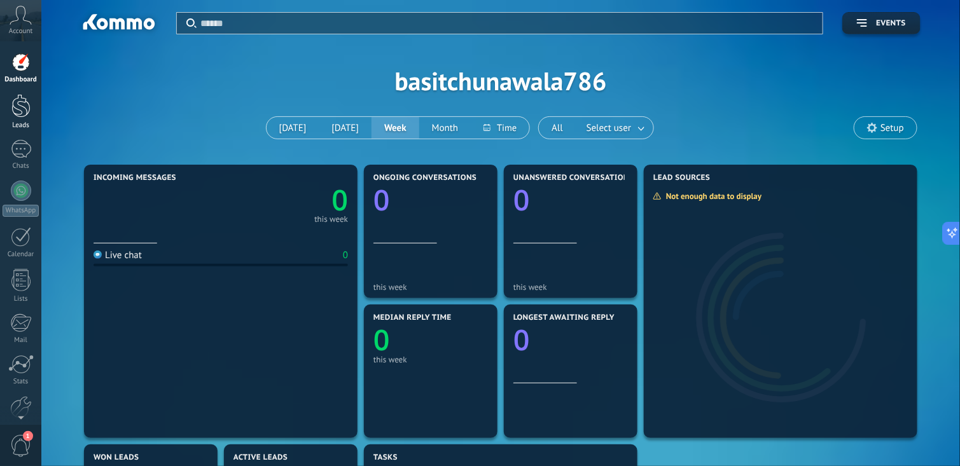
click at [34, 106] on link "Leads" at bounding box center [20, 112] width 41 height 36
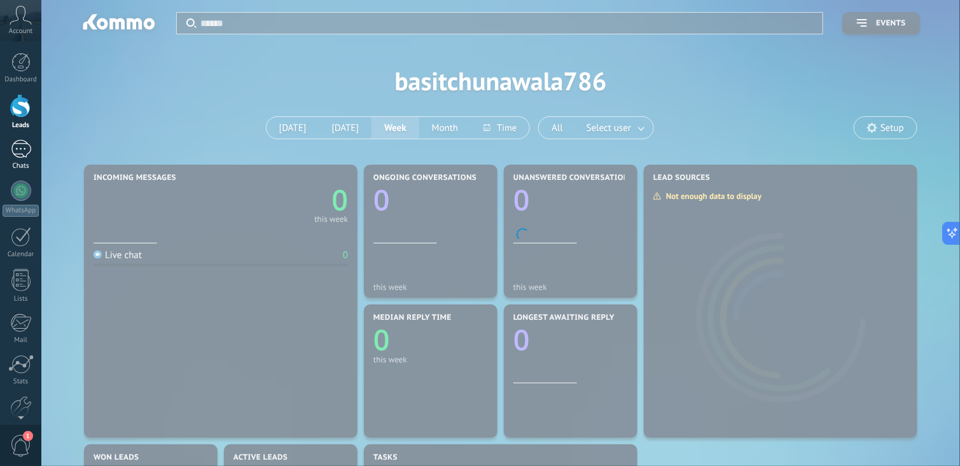
click at [23, 145] on div at bounding box center [21, 149] width 20 height 18
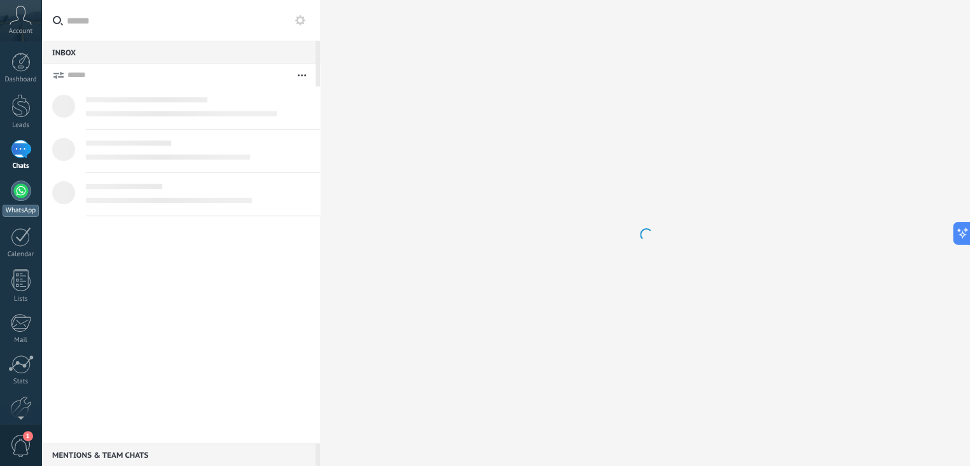
click at [17, 187] on div at bounding box center [21, 191] width 20 height 20
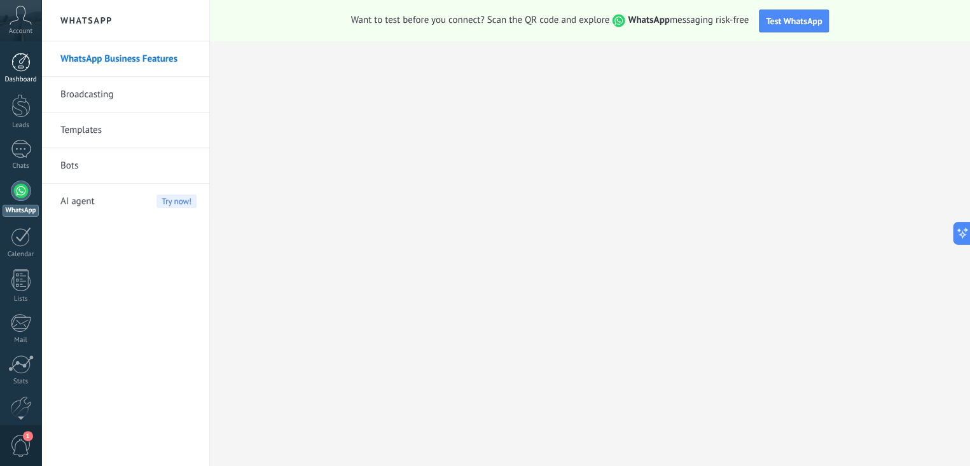
click at [10, 59] on link "Dashboard" at bounding box center [20, 68] width 41 height 31
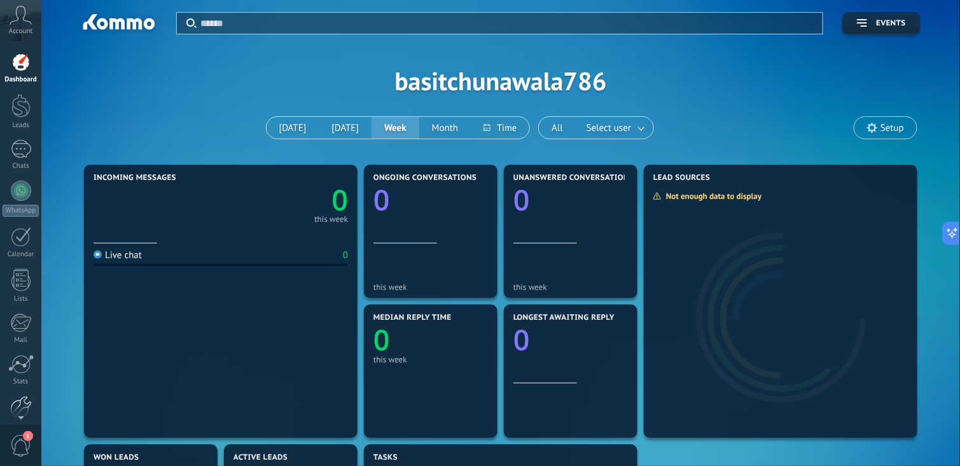
scroll to position [62, 0]
click at [25, 351] on div at bounding box center [21, 346] width 22 height 22
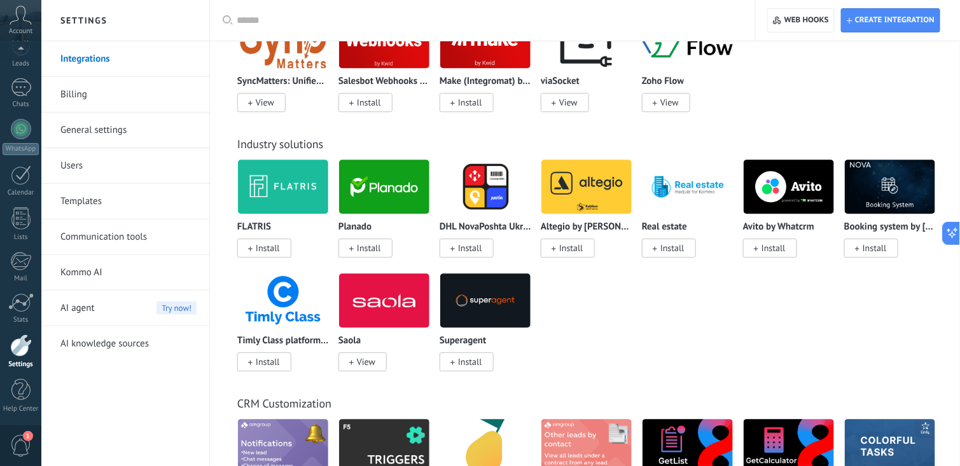
scroll to position [3054, 0]
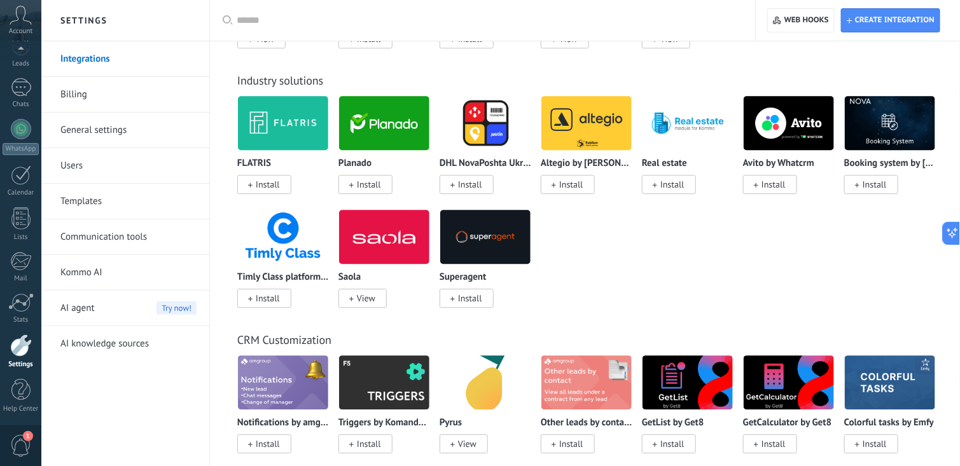
click at [83, 167] on link "Users" at bounding box center [128, 166] width 136 height 36
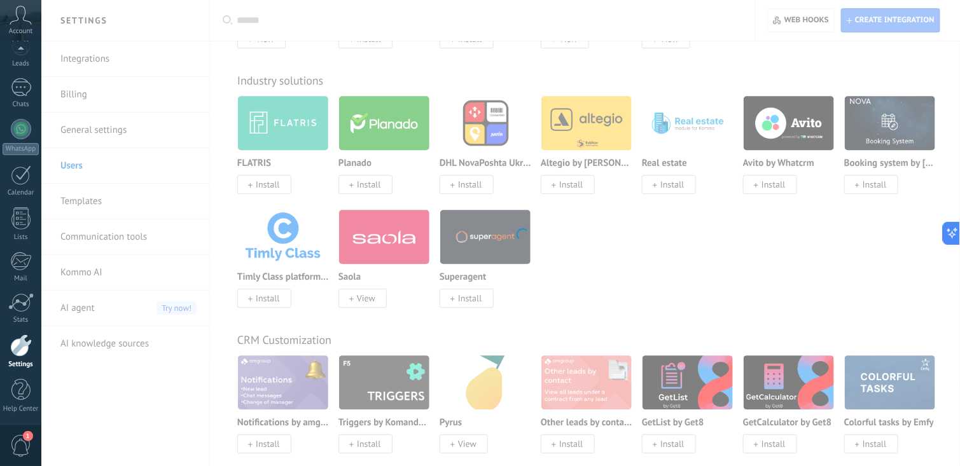
drag, startPoint x: 90, startPoint y: 209, endPoint x: 90, endPoint y: 197, distance: 12.7
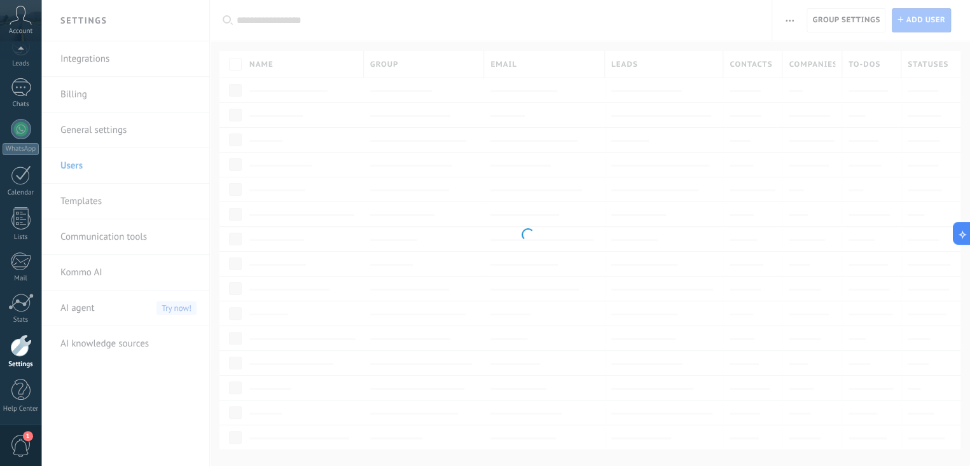
click at [90, 197] on body ".abccls-1,.abccls-2{fill-rule:evenodd}.abccls-2{fill:#fff} .abfcls-1{fill:none}…" at bounding box center [485, 233] width 970 height 466
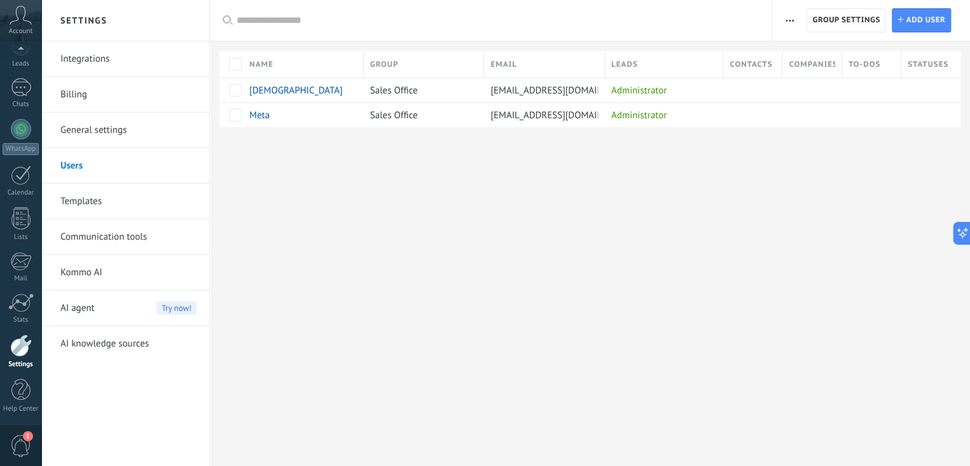
click at [90, 197] on link "Templates" at bounding box center [128, 202] width 136 height 36
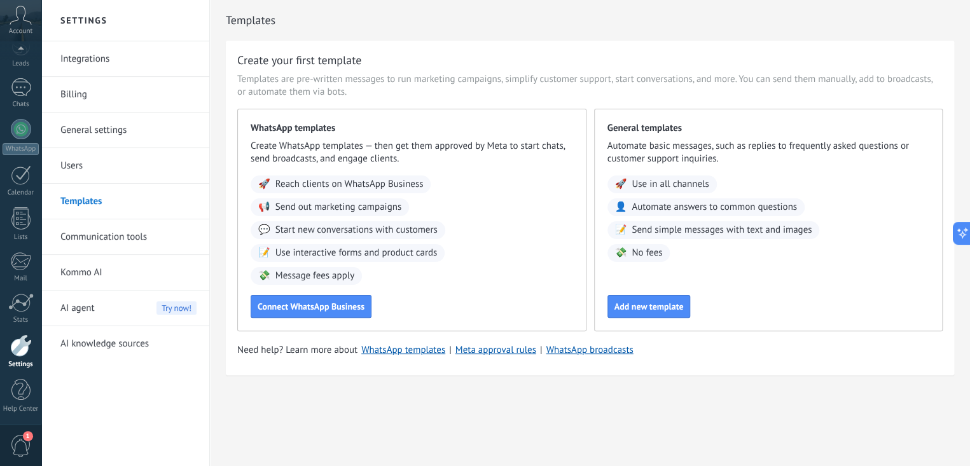
click at [94, 235] on link "Communication tools" at bounding box center [128, 238] width 136 height 36
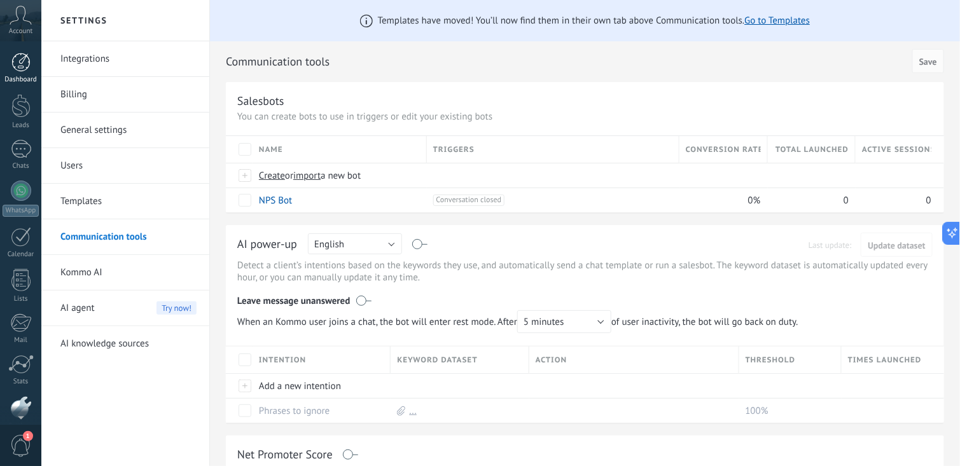
click at [25, 76] on div "Dashboard" at bounding box center [21, 80] width 37 height 8
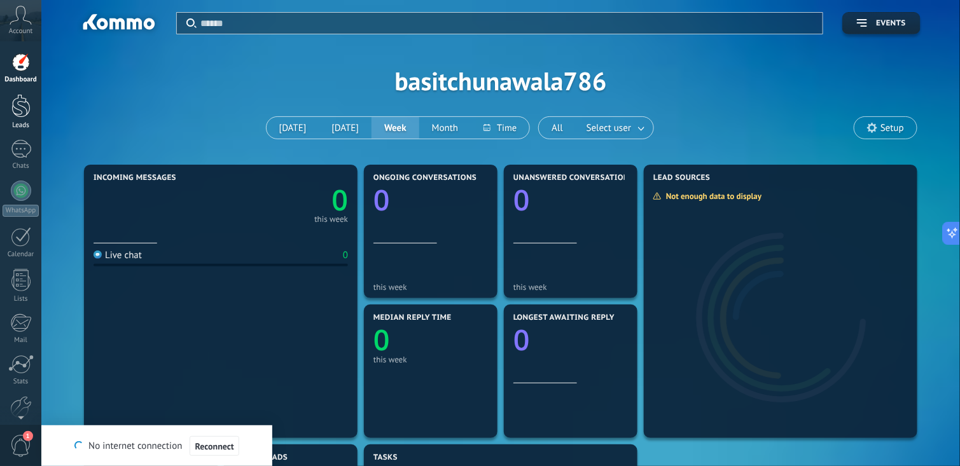
click at [29, 106] on div at bounding box center [20, 106] width 19 height 24
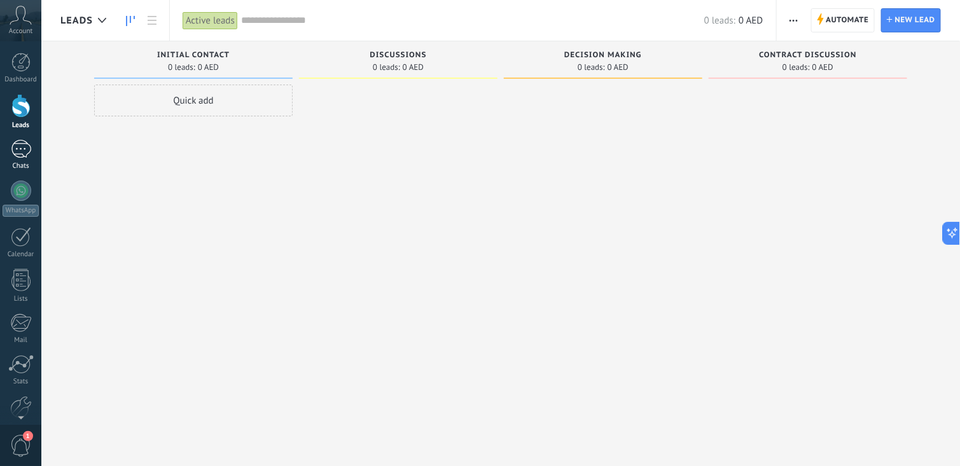
click at [22, 148] on div at bounding box center [21, 149] width 20 height 18
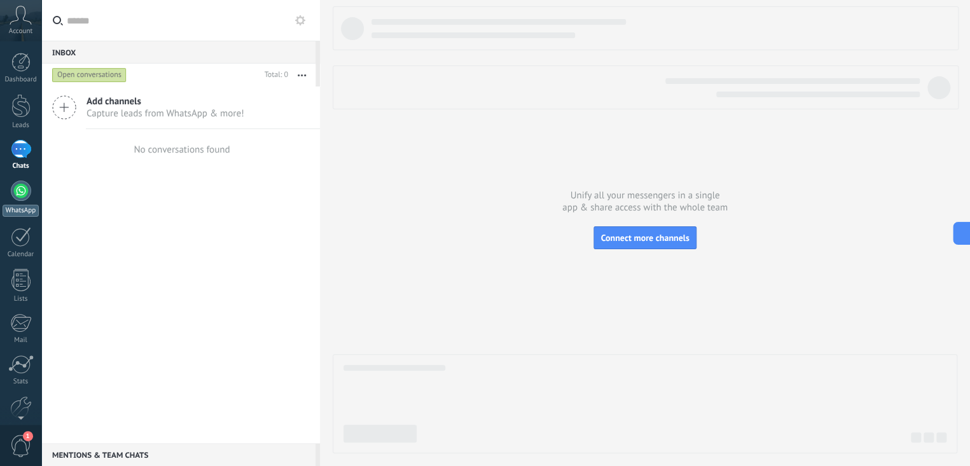
click at [25, 194] on div at bounding box center [21, 191] width 20 height 20
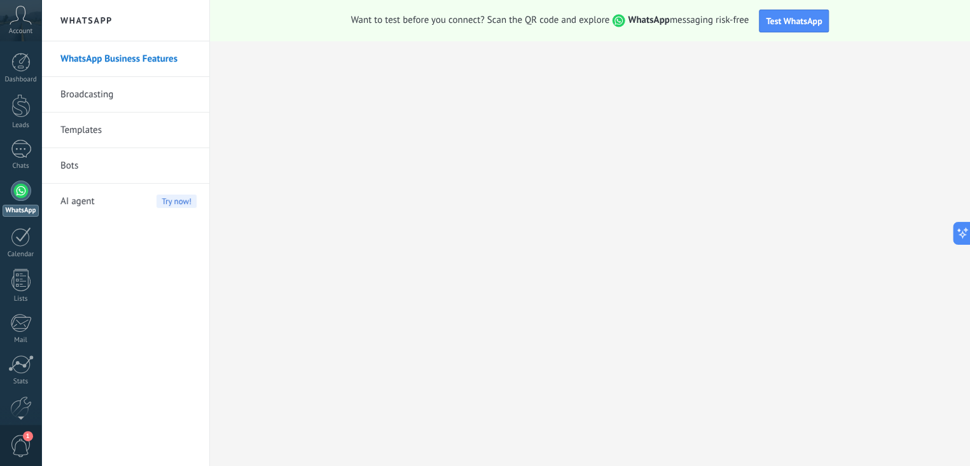
click at [66, 167] on link "Bots" at bounding box center [128, 166] width 136 height 36
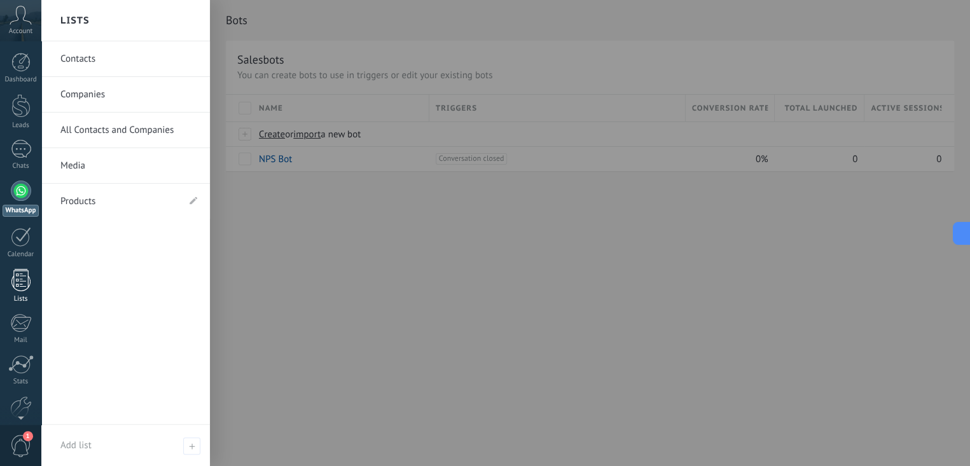
click at [34, 282] on link "Lists" at bounding box center [20, 286] width 41 height 34
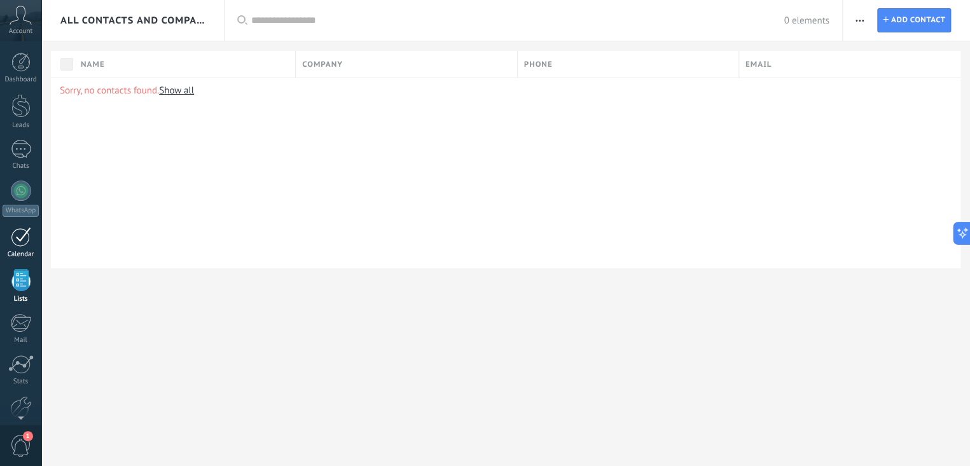
click at [24, 241] on div at bounding box center [21, 237] width 20 height 20
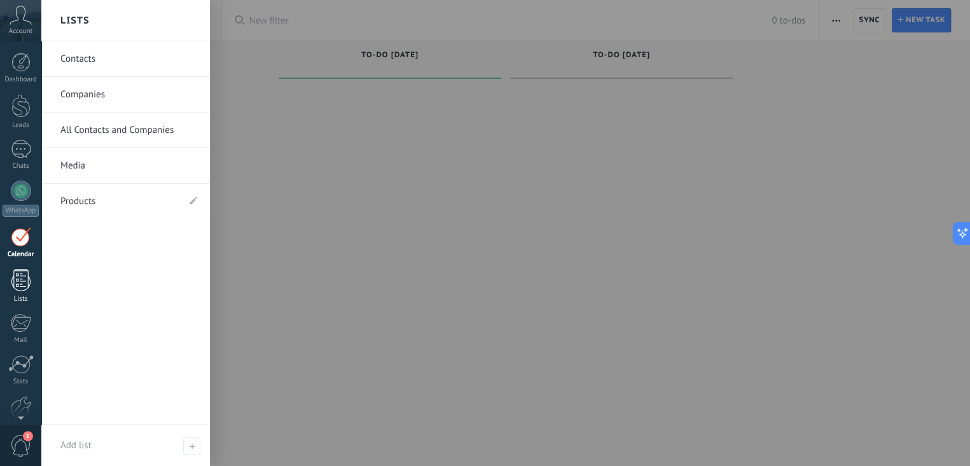
click at [29, 285] on div at bounding box center [20, 280] width 19 height 22
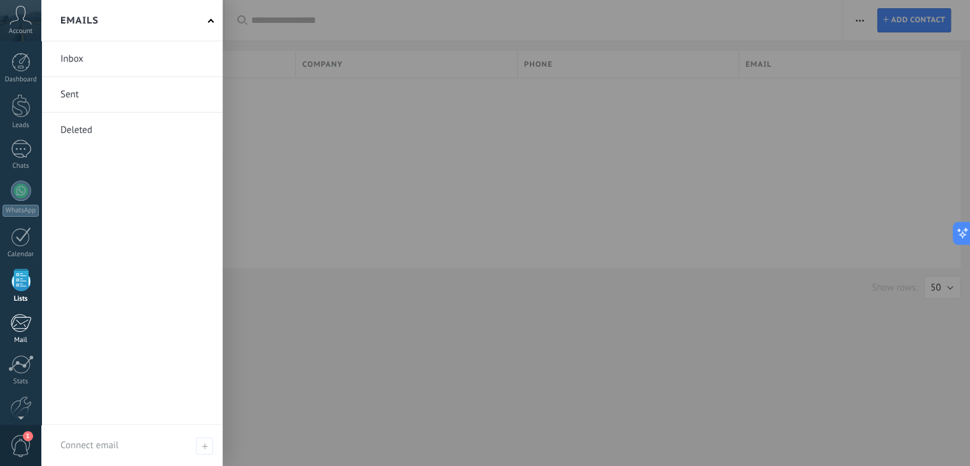
click at [12, 339] on div "Mail" at bounding box center [21, 341] width 37 height 8
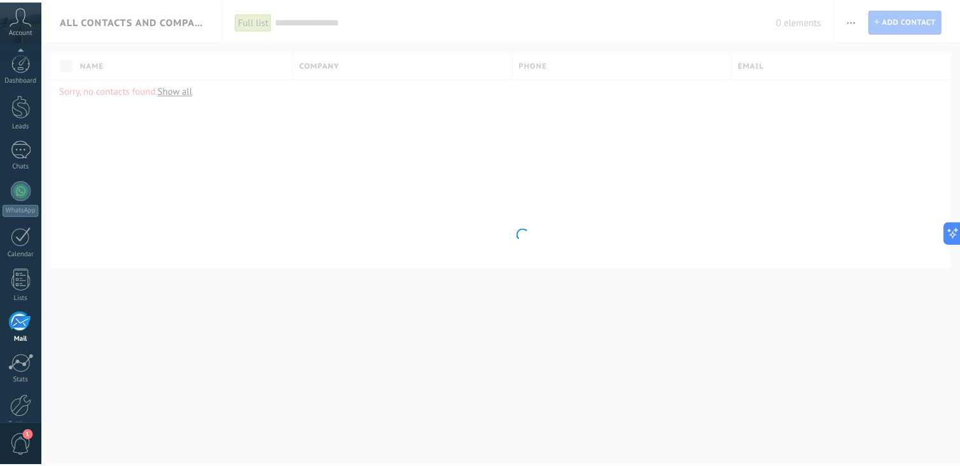
scroll to position [62, 0]
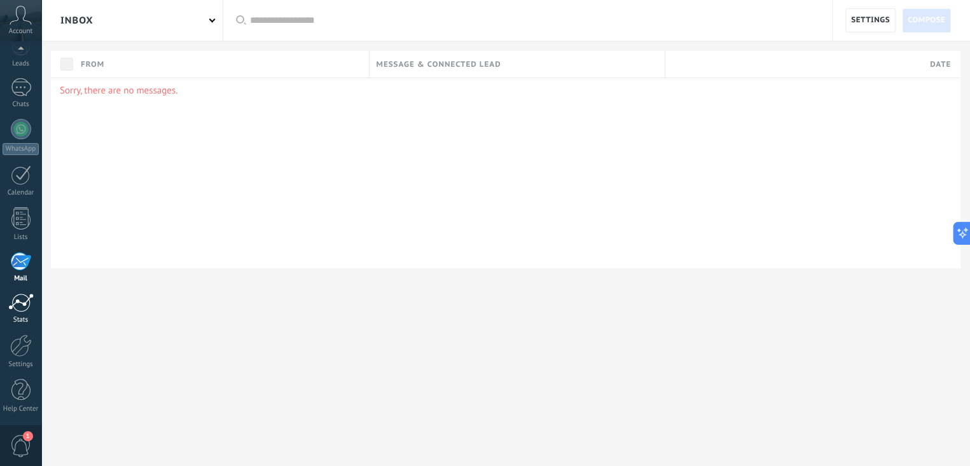
click at [24, 295] on div at bounding box center [20, 302] width 25 height 19
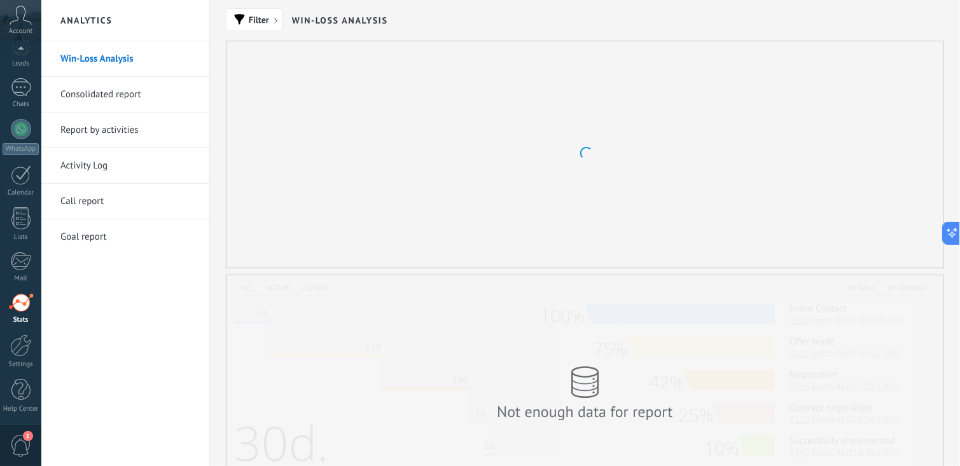
scroll to position [64, 0]
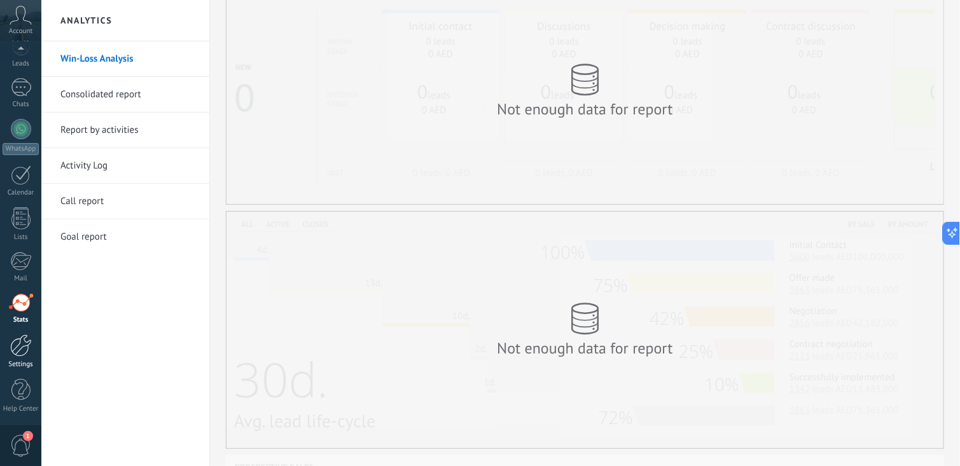
click at [15, 341] on div at bounding box center [21, 346] width 22 height 22
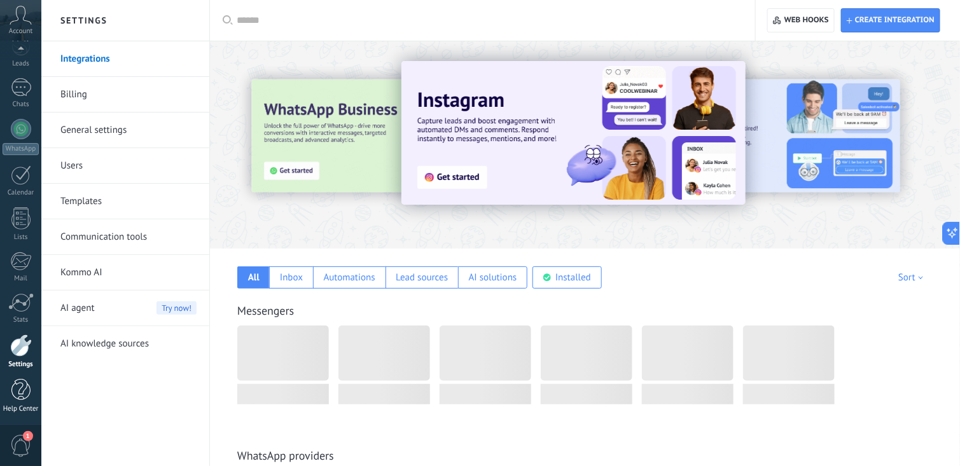
click at [29, 391] on div at bounding box center [20, 390] width 19 height 22
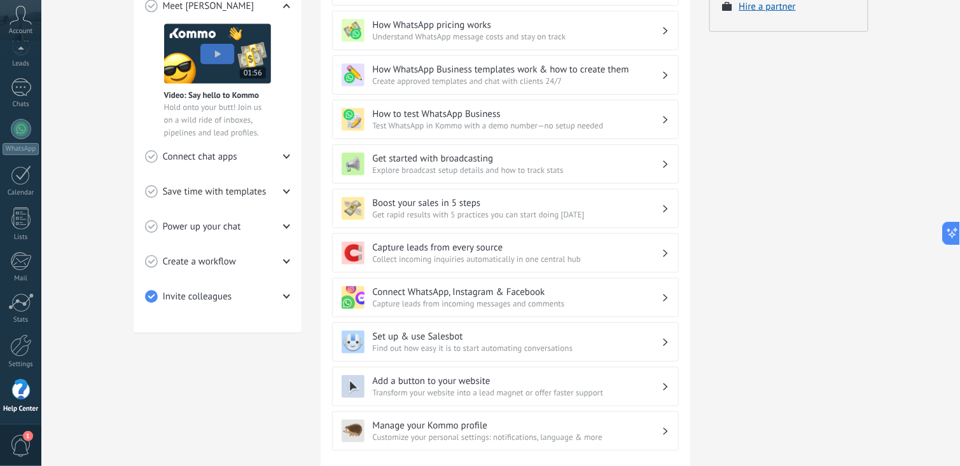
scroll to position [316, 0]
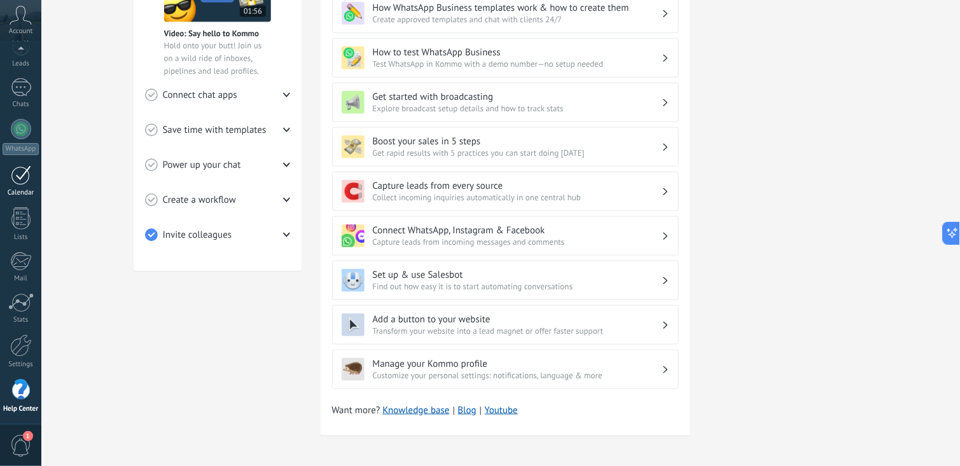
click at [11, 181] on div at bounding box center [21, 175] width 20 height 20
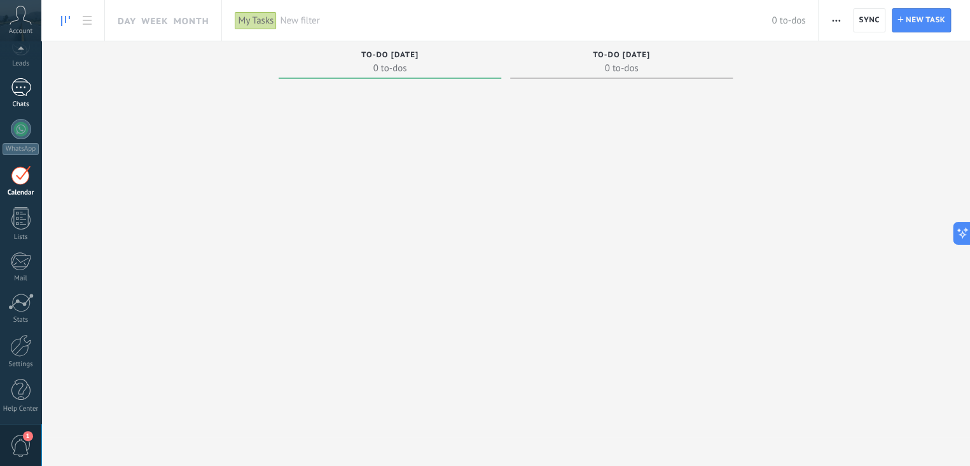
click at [12, 94] on div at bounding box center [21, 87] width 20 height 18
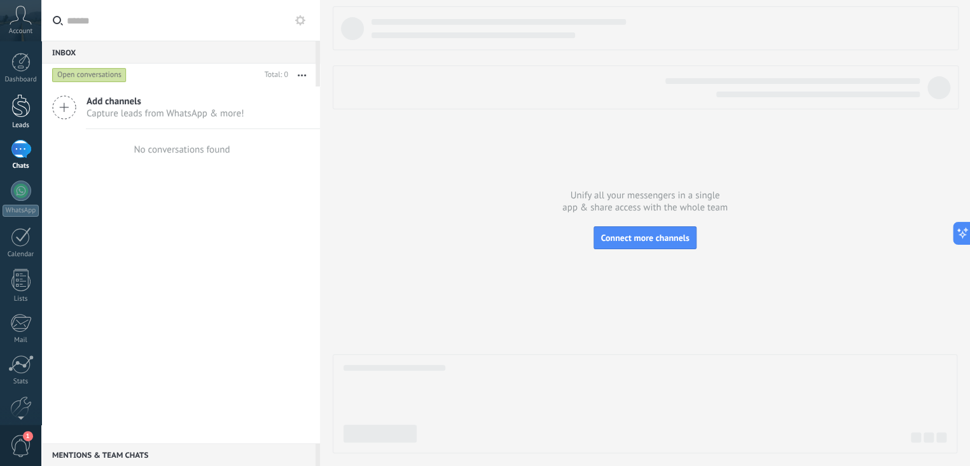
click at [22, 104] on div at bounding box center [20, 106] width 19 height 24
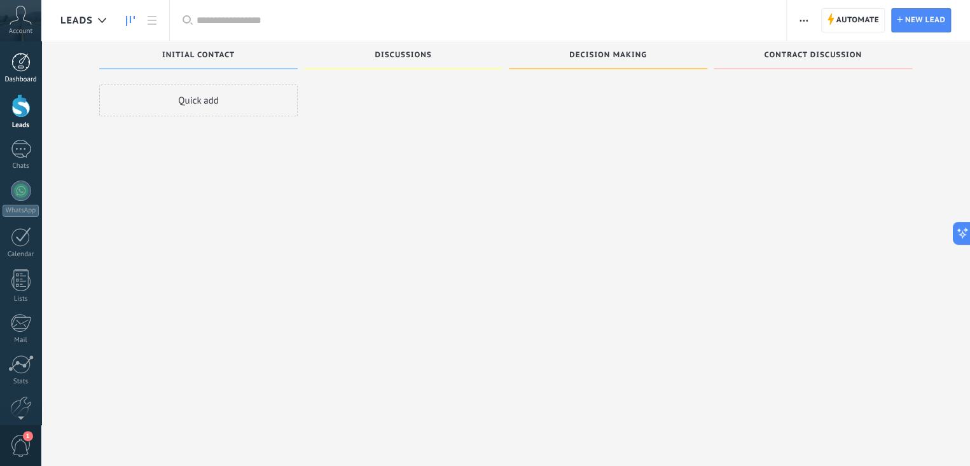
click at [15, 66] on div at bounding box center [20, 62] width 19 height 19
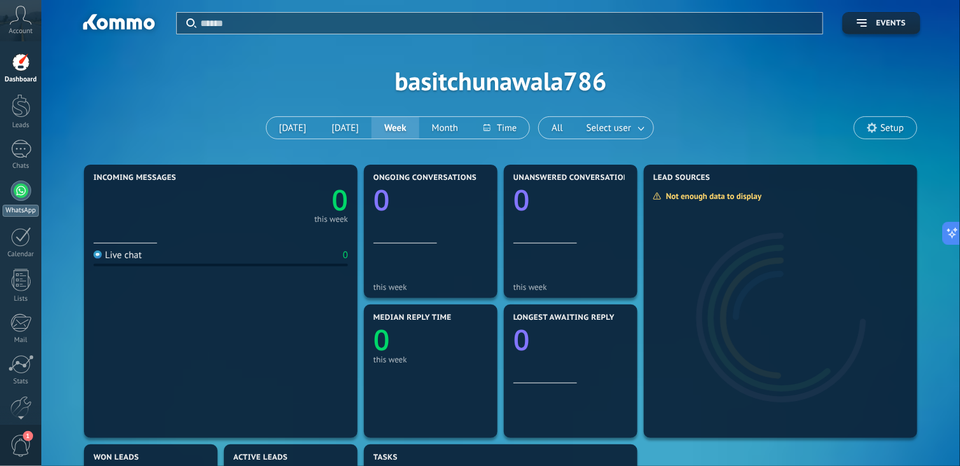
click at [20, 186] on div at bounding box center [21, 191] width 20 height 20
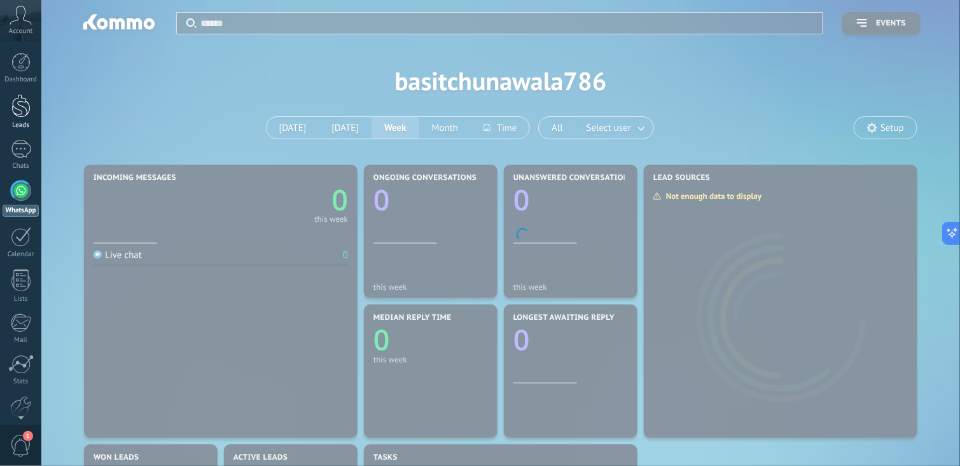
click at [17, 96] on div at bounding box center [20, 106] width 19 height 24
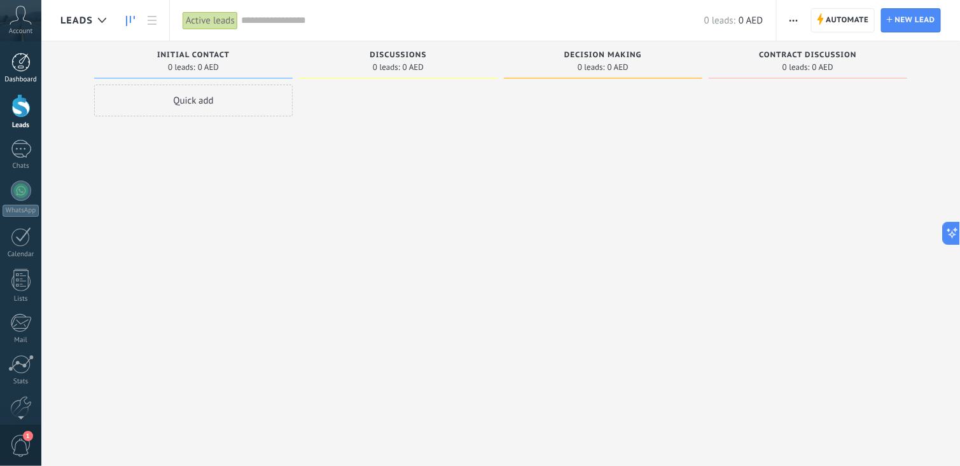
click at [21, 81] on div "Dashboard" at bounding box center [21, 80] width 37 height 8
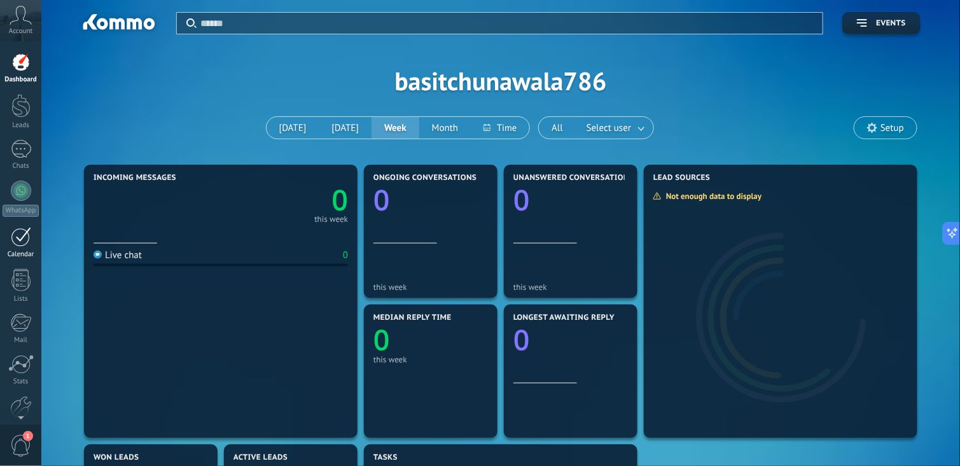
click at [34, 242] on link "Calendar" at bounding box center [20, 243] width 41 height 32
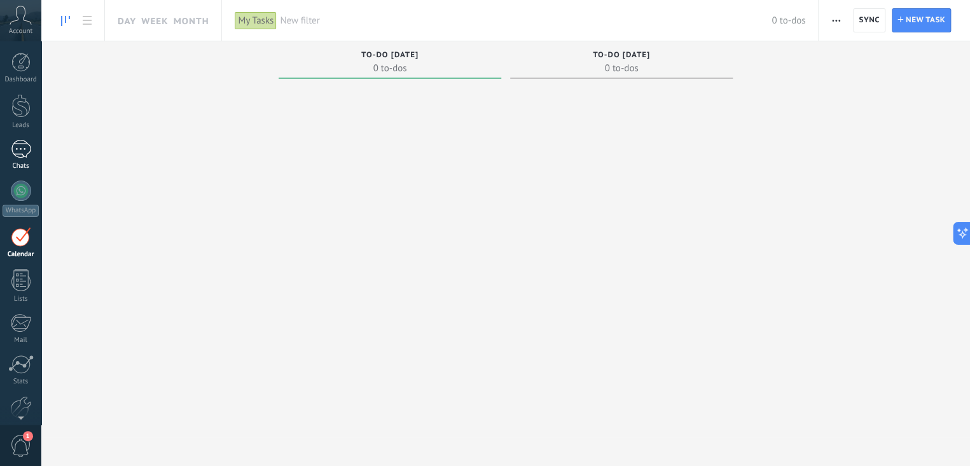
click at [17, 165] on div "Chats" at bounding box center [21, 166] width 37 height 8
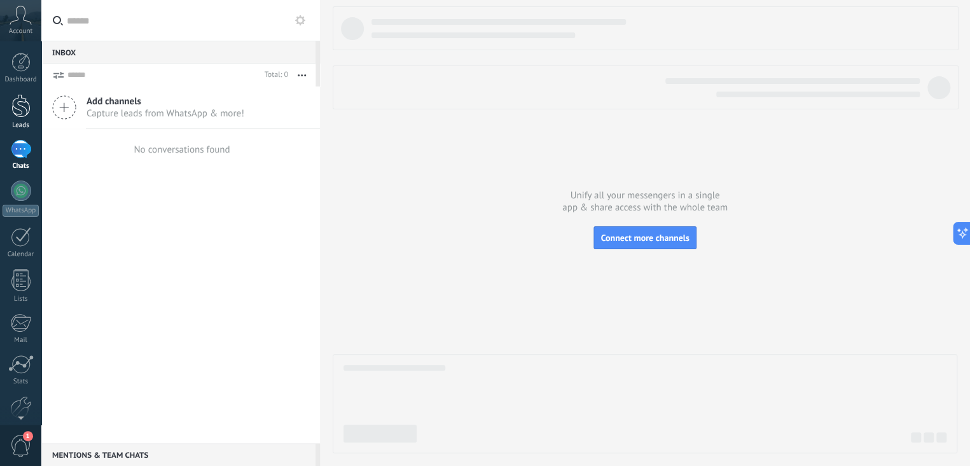
click at [22, 109] on div at bounding box center [20, 106] width 19 height 24
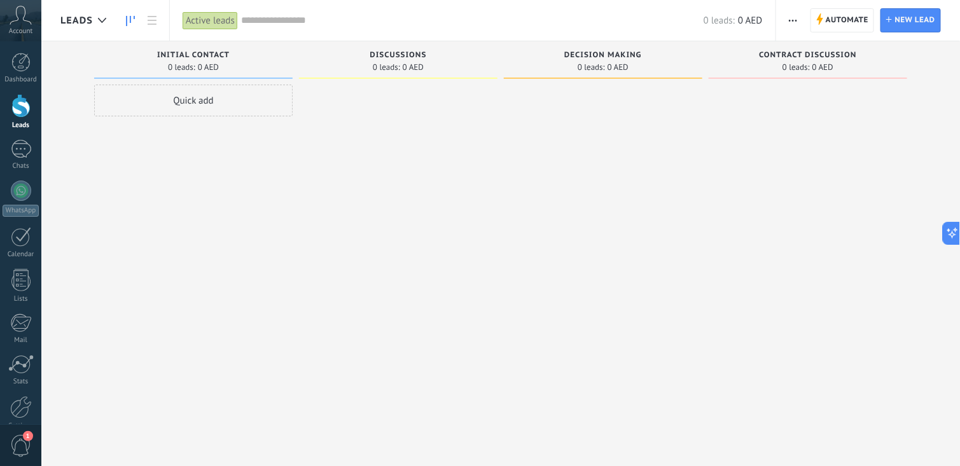
drag, startPoint x: 412, startPoint y: 223, endPoint x: 473, endPoint y: 459, distance: 243.9
click at [473, 459] on div "Sorry, no leads found Show all Incoming leads Requests: 0 0 0 0 0 0 0 0 0 Initi…" at bounding box center [500, 265] width 919 height 448
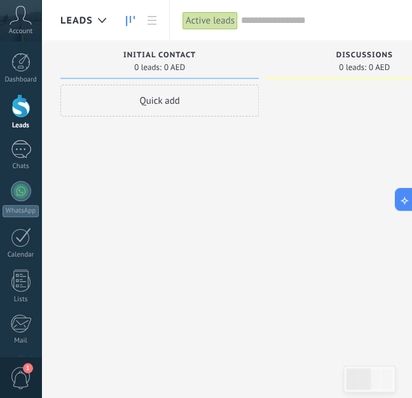
click at [242, 171] on div "Quick add" at bounding box center [159, 201] width 199 height 232
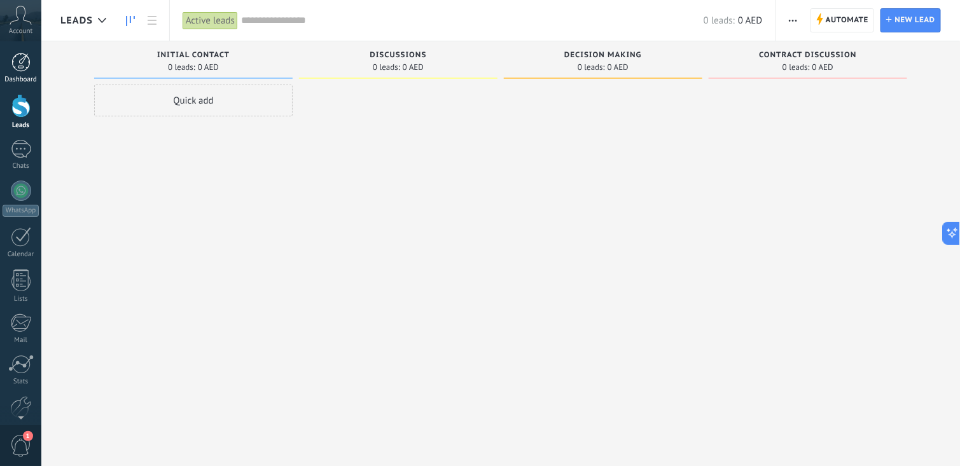
click at [29, 60] on div at bounding box center [20, 62] width 19 height 19
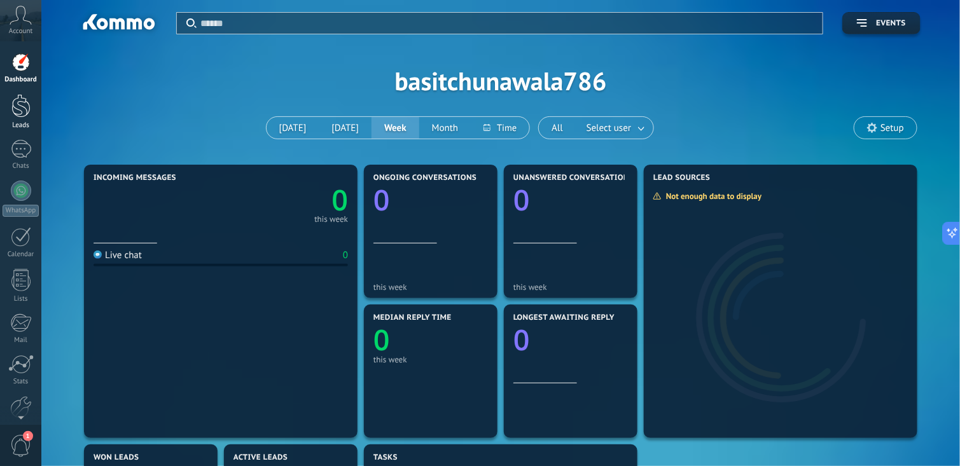
click at [25, 108] on div at bounding box center [20, 106] width 19 height 24
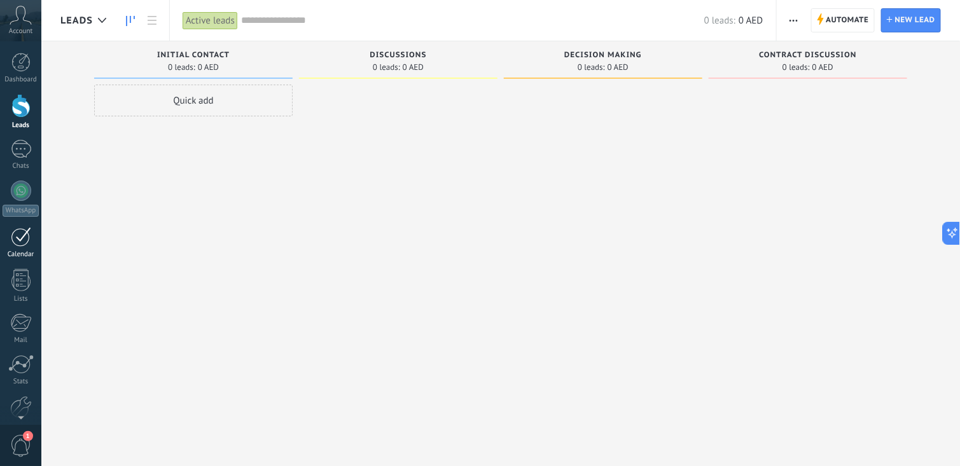
click at [26, 240] on div at bounding box center [21, 237] width 20 height 20
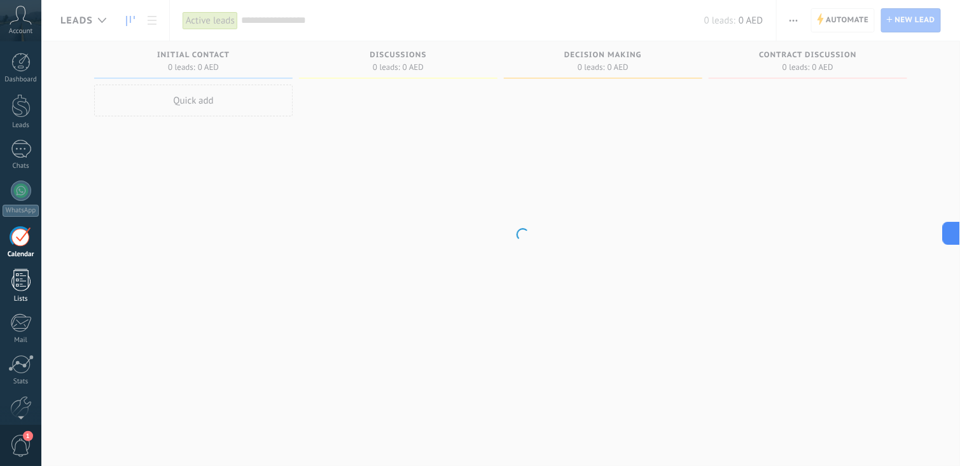
click at [27, 284] on div at bounding box center [20, 280] width 19 height 22
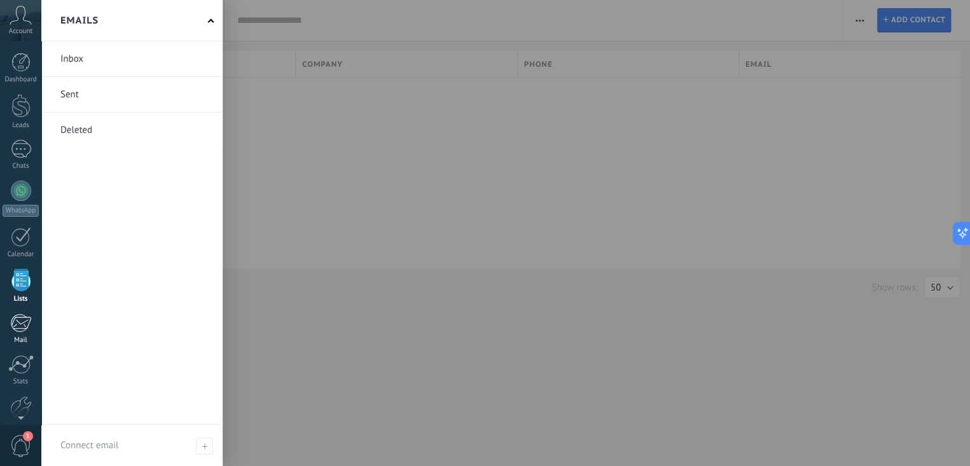
click at [19, 318] on div at bounding box center [20, 323] width 21 height 19
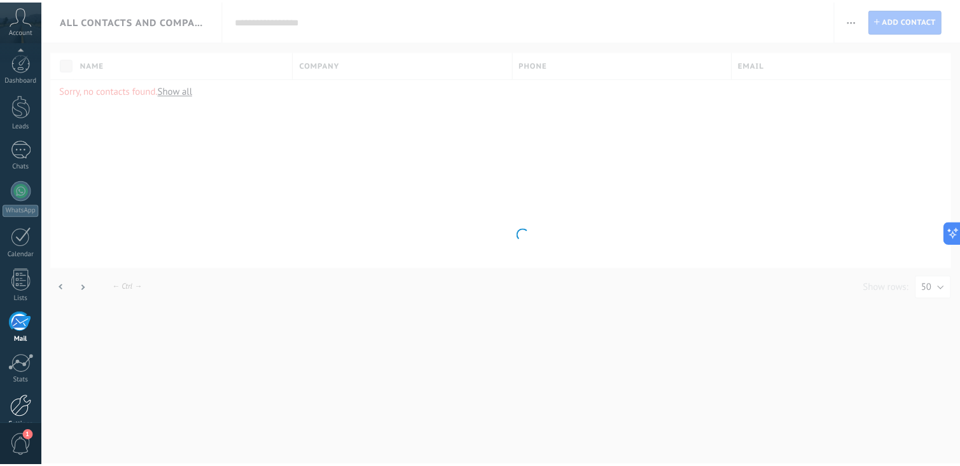
scroll to position [62, 0]
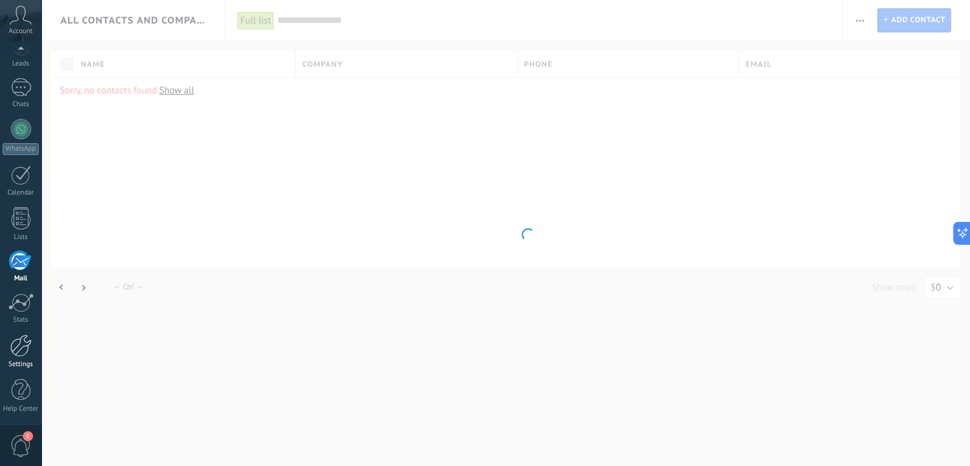
click at [22, 353] on div at bounding box center [21, 346] width 22 height 22
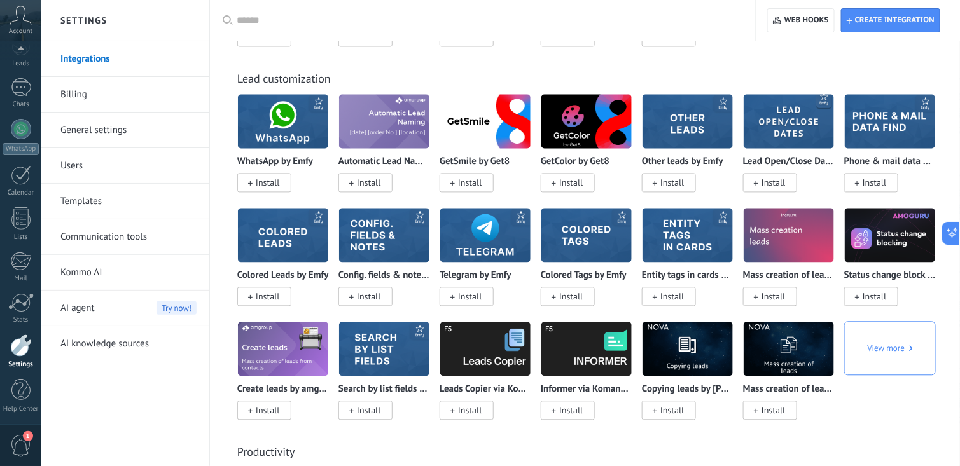
scroll to position [4773, 0]
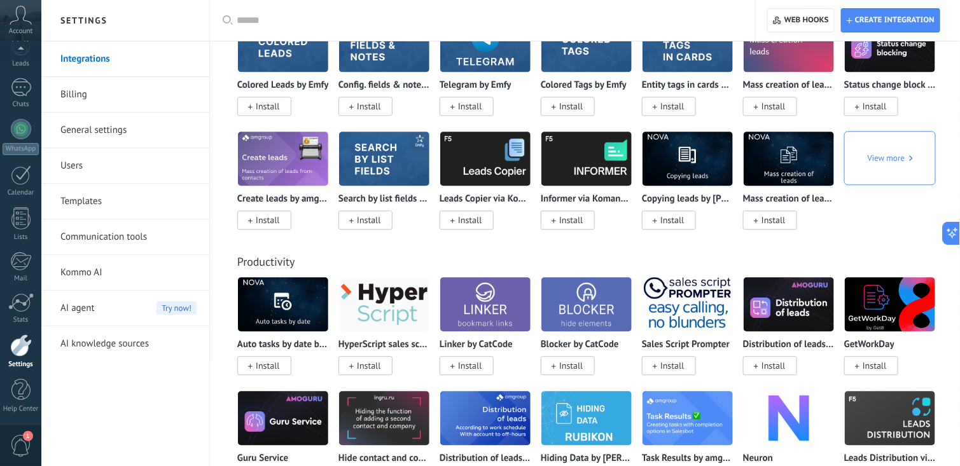
click at [80, 311] on span "AI agent" at bounding box center [77, 309] width 34 height 36
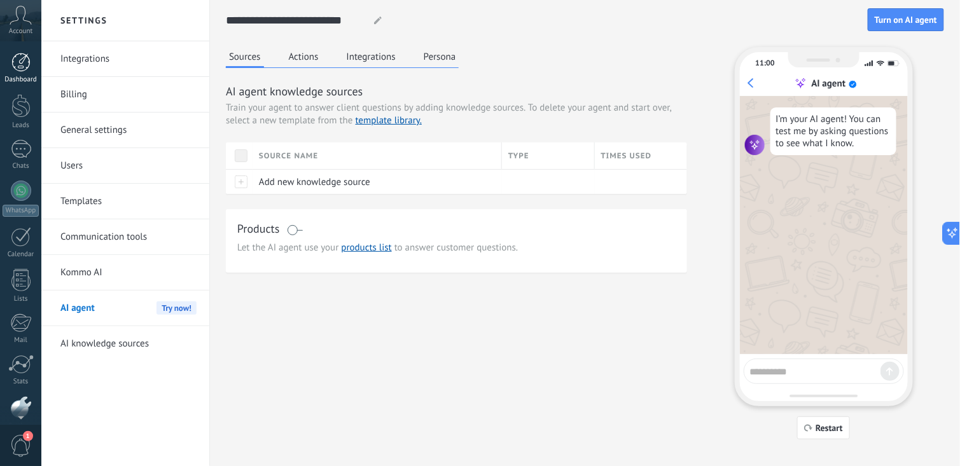
click at [25, 67] on div at bounding box center [20, 62] width 19 height 19
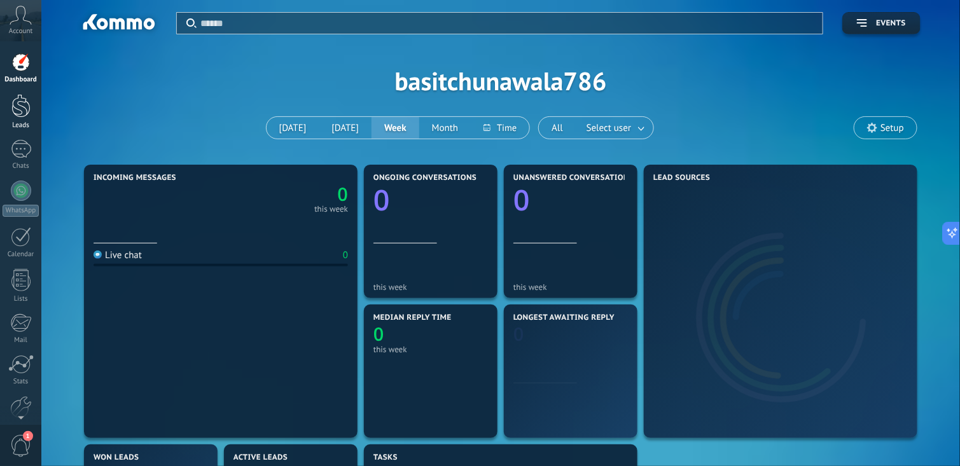
click at [22, 104] on div at bounding box center [20, 106] width 19 height 24
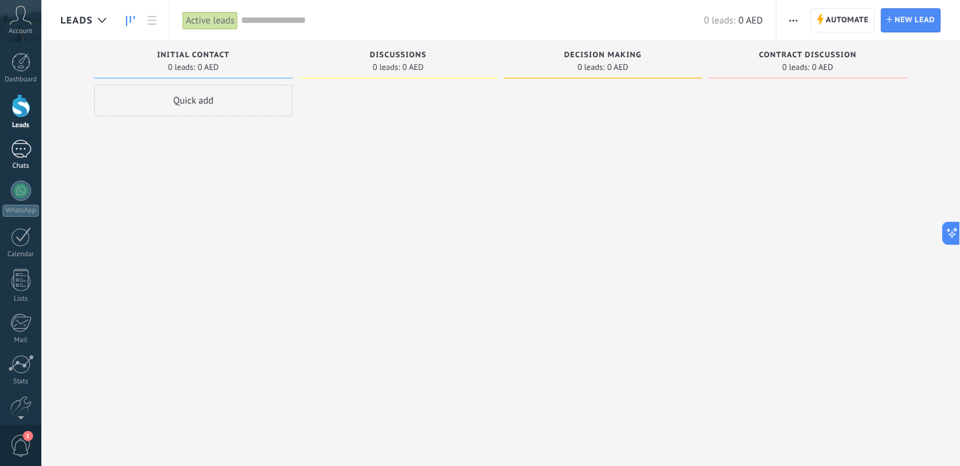
click at [21, 150] on div at bounding box center [21, 149] width 20 height 18
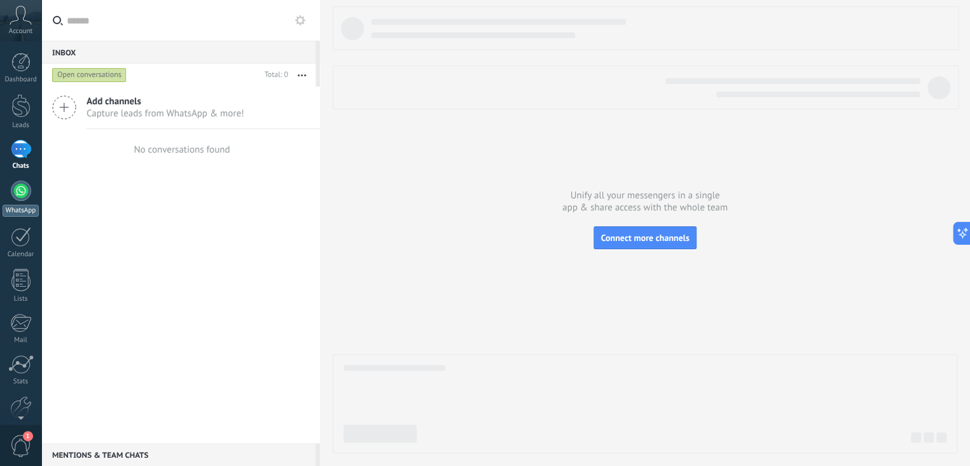
click at [23, 187] on div at bounding box center [21, 191] width 20 height 20
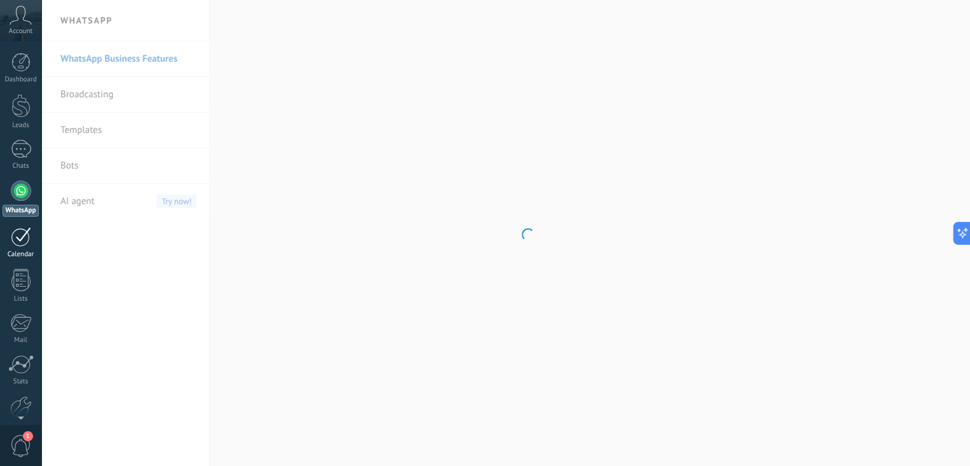
click at [24, 238] on div at bounding box center [21, 237] width 20 height 20
